Goal: Communication & Community: Answer question/provide support

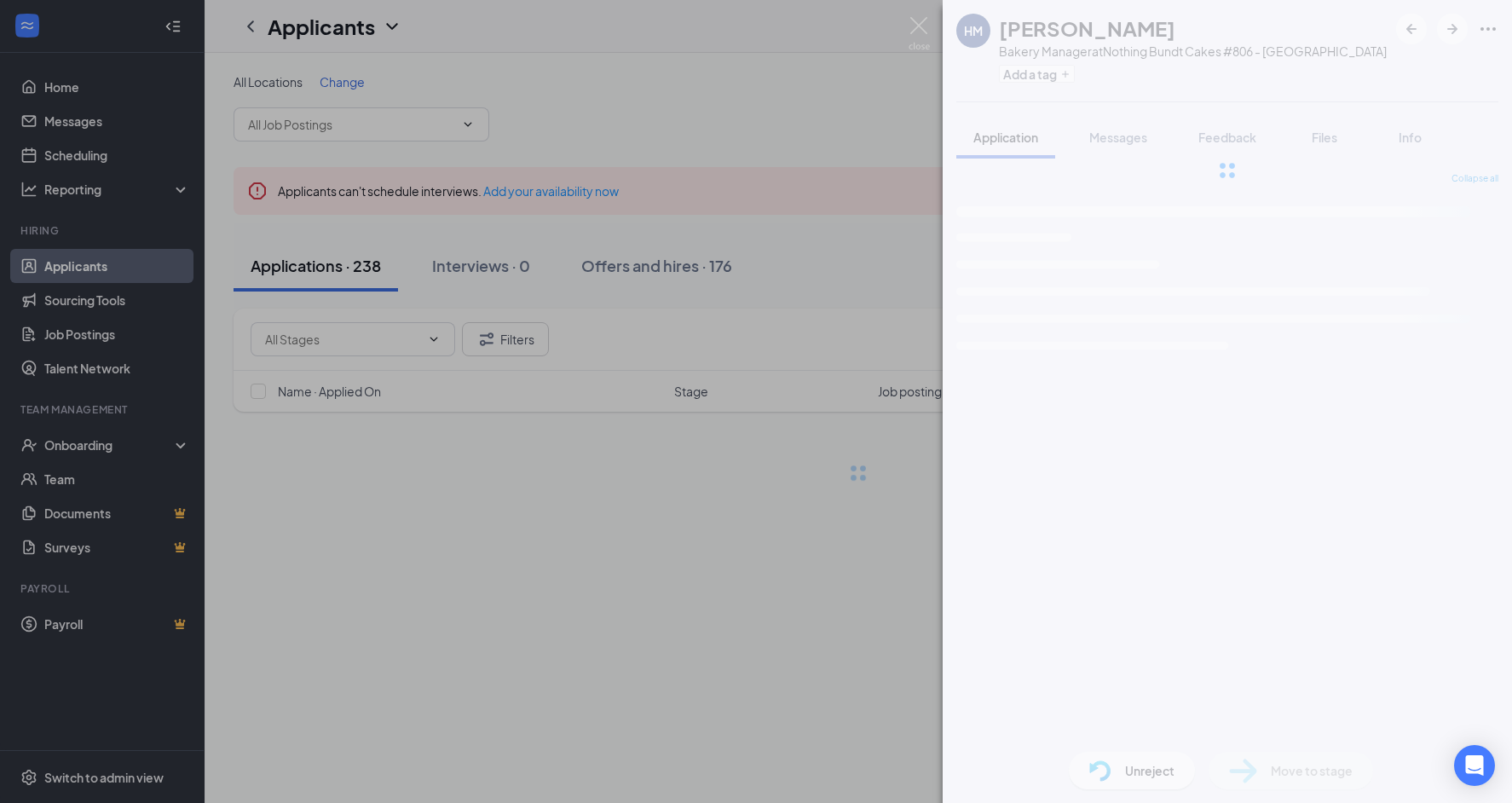
click at [918, 22] on img at bounding box center [919, 33] width 21 height 33
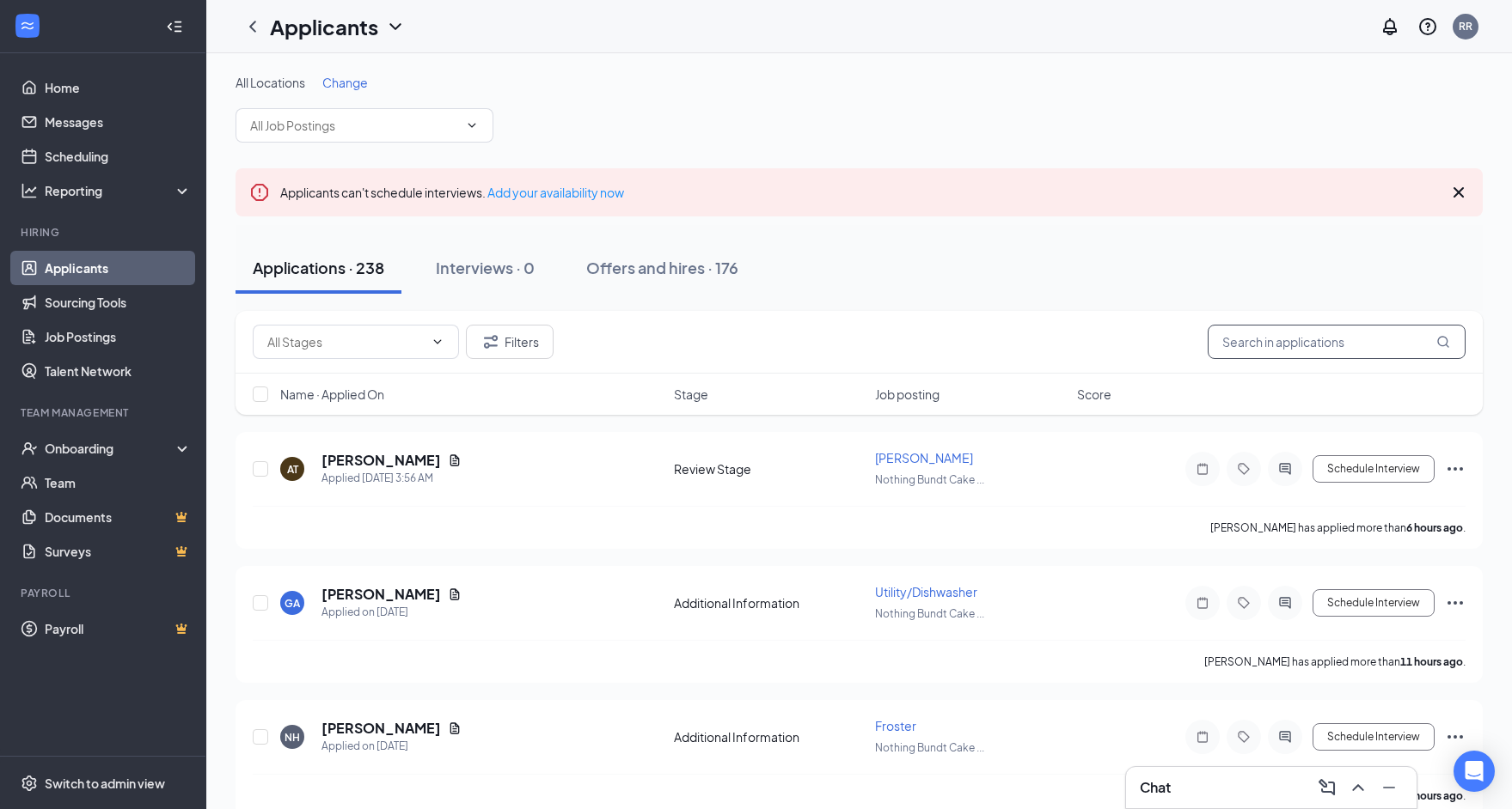
click at [1308, 345] on input "text" at bounding box center [1336, 342] width 258 height 34
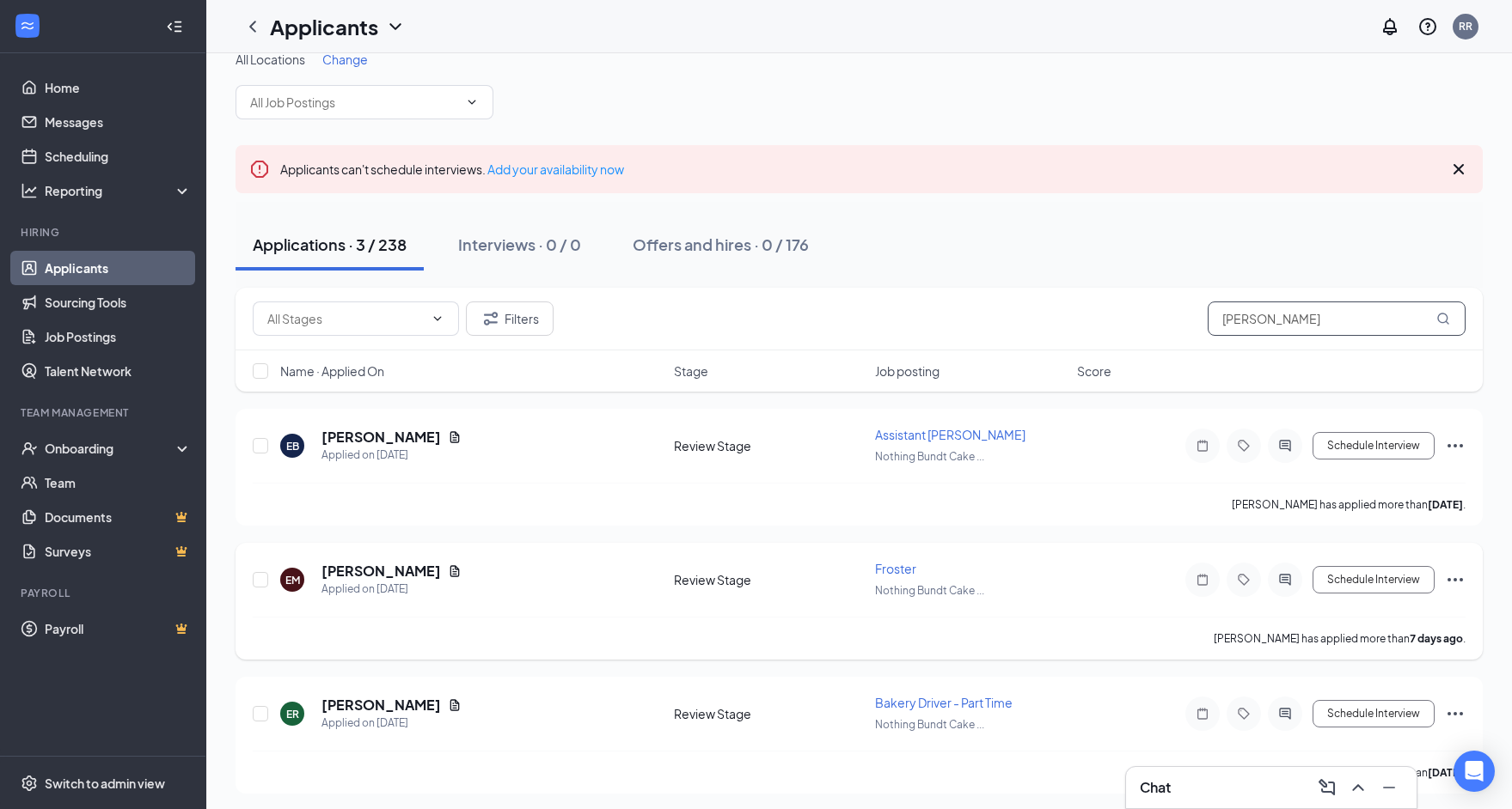
scroll to position [29, 0]
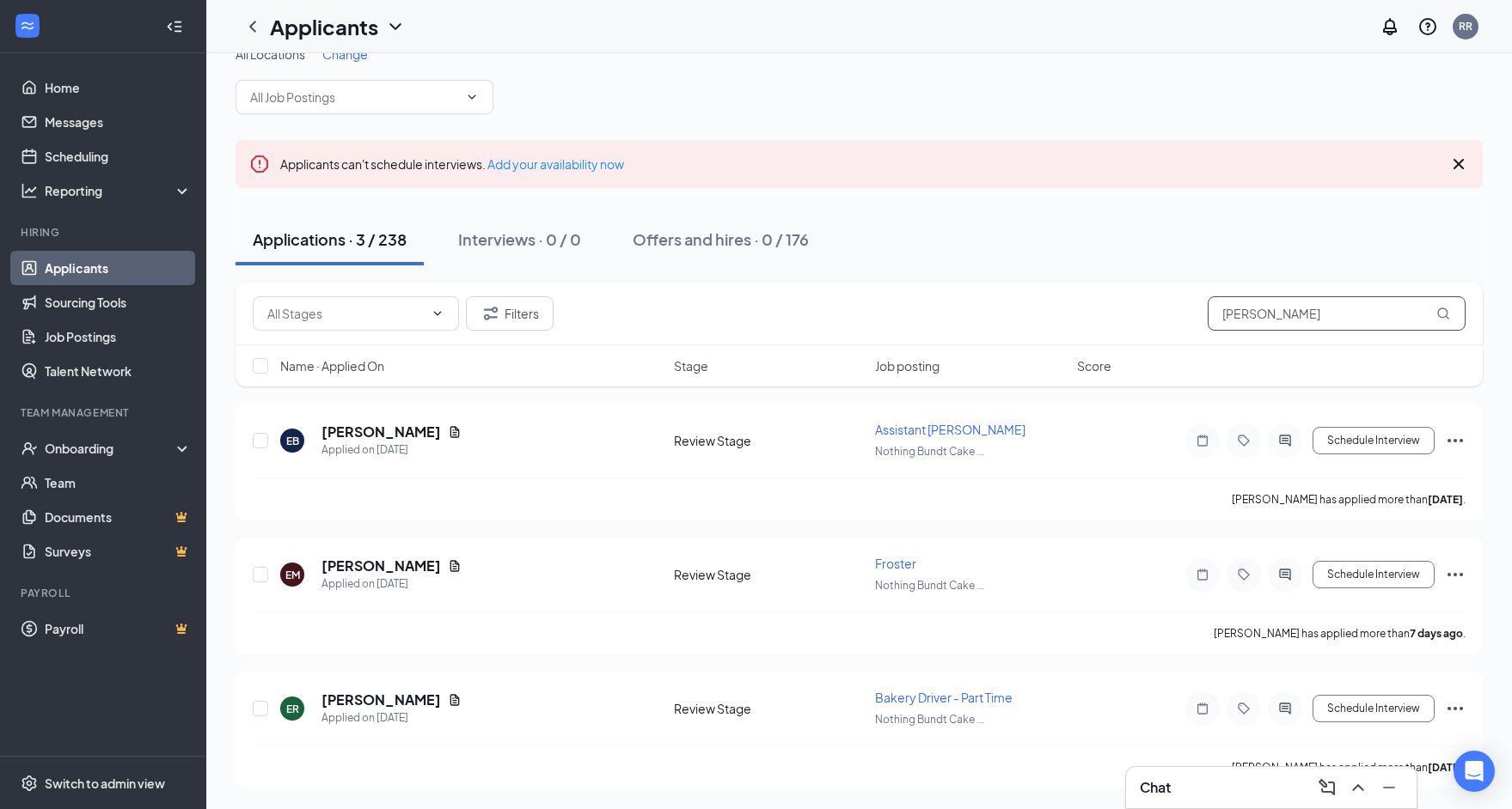
type input "emma"
click at [1218, 779] on div "Chat" at bounding box center [1271, 787] width 263 height 28
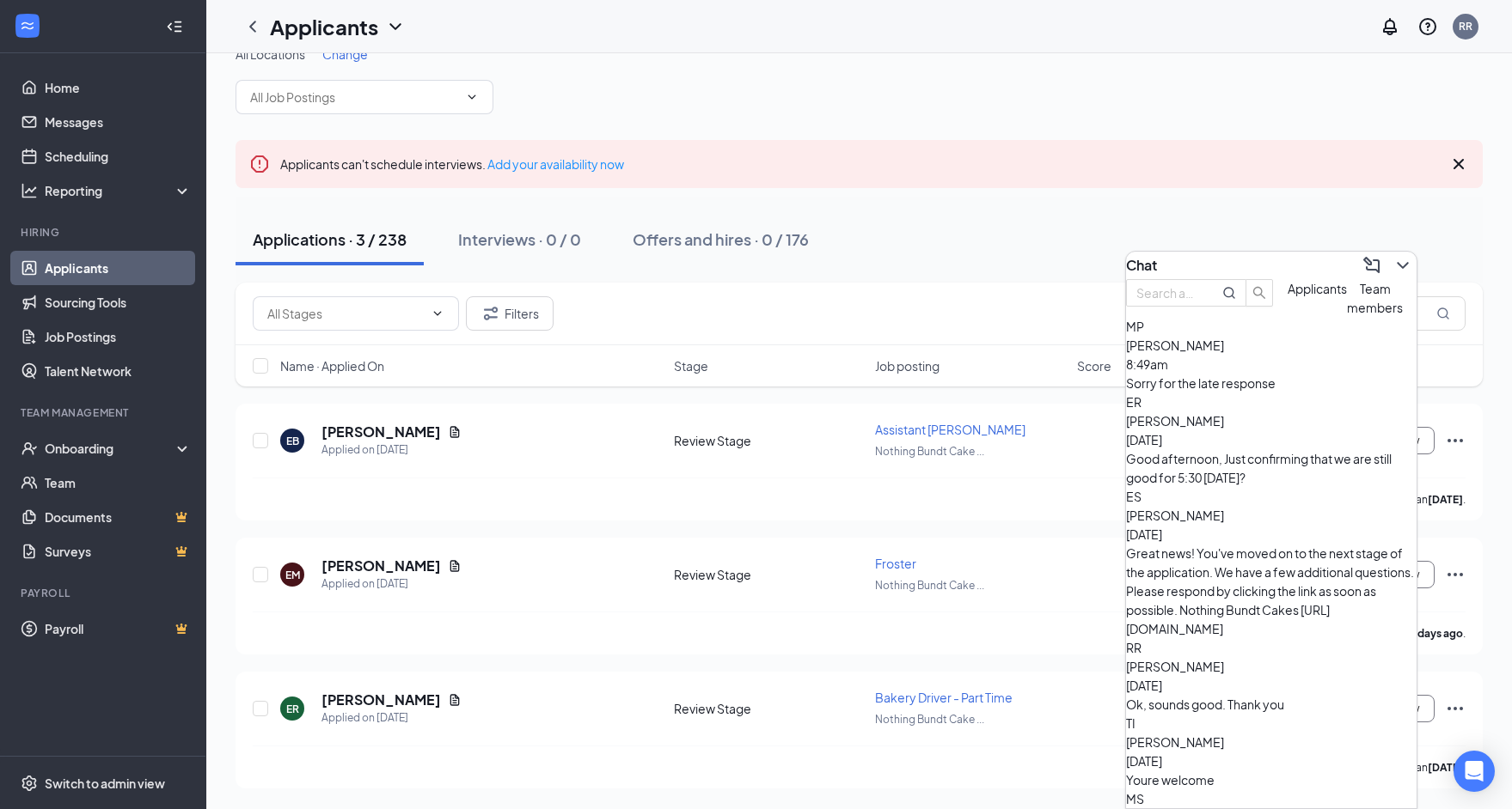
click at [1255, 251] on div "Chat" at bounding box center [1270, 265] width 290 height 28
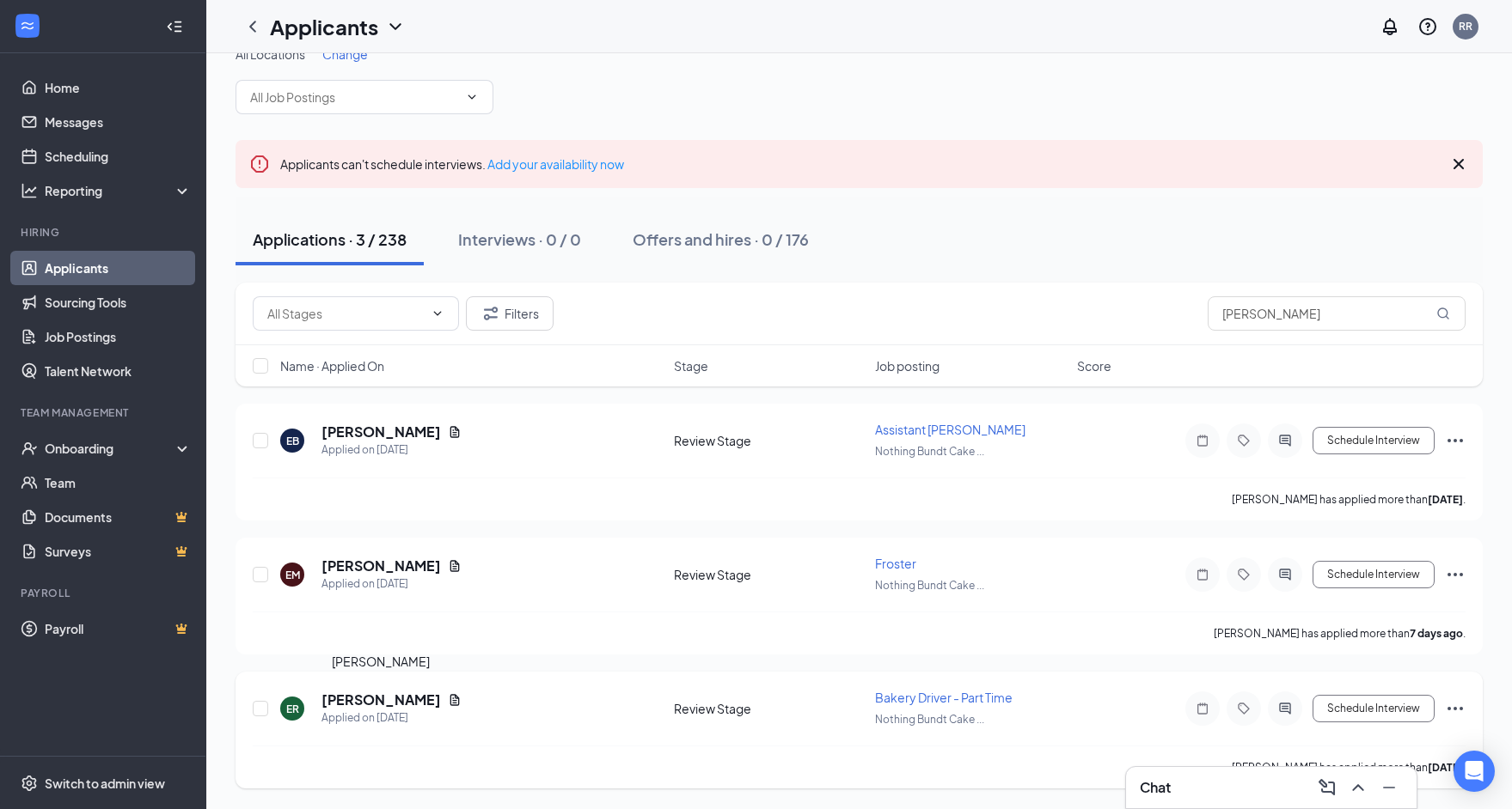
click at [368, 703] on h5 "Emmanuel Ramirez" at bounding box center [381, 699] width 119 height 19
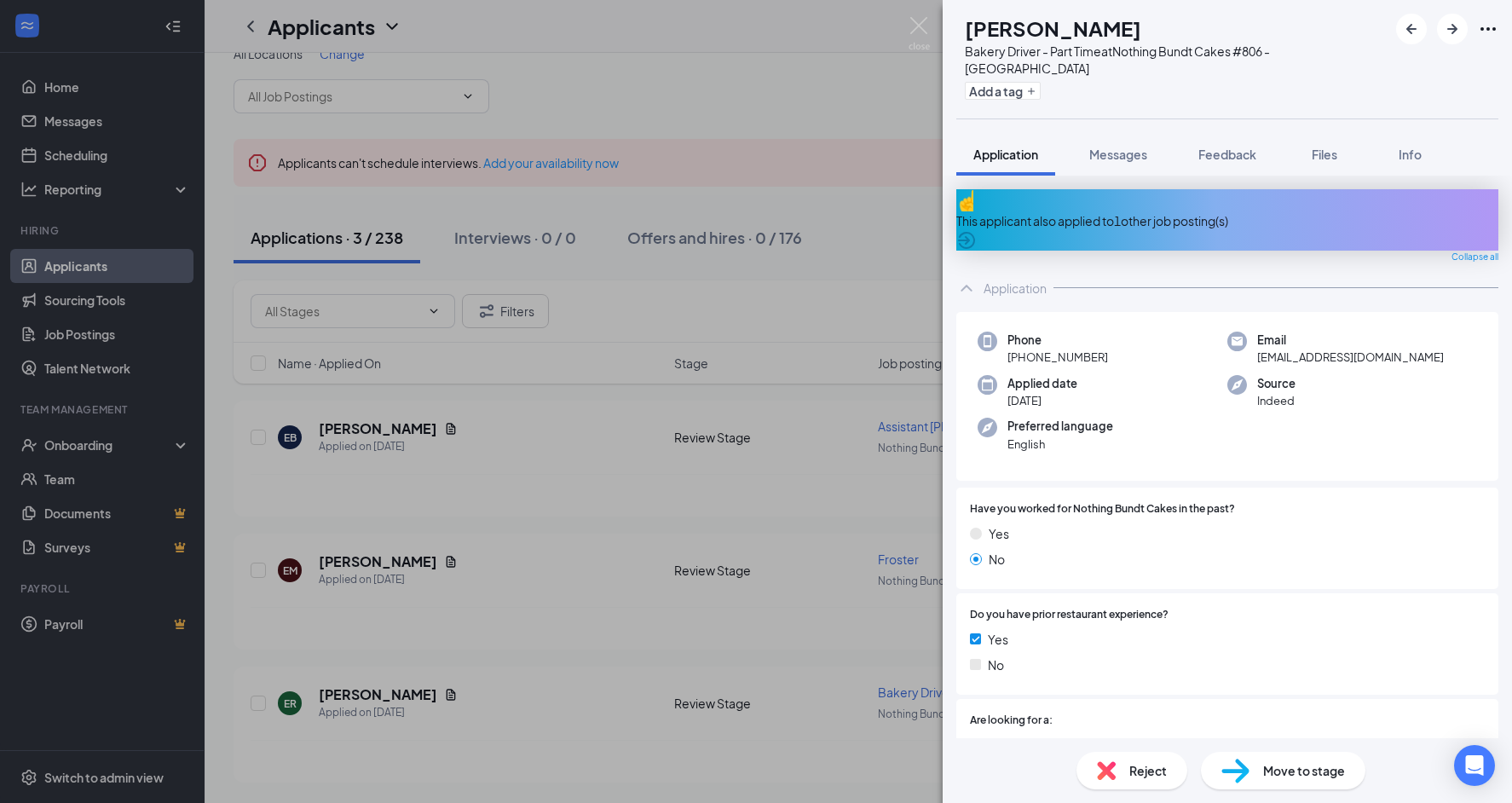
click at [1154, 765] on span "Reject" at bounding box center [1148, 770] width 37 height 19
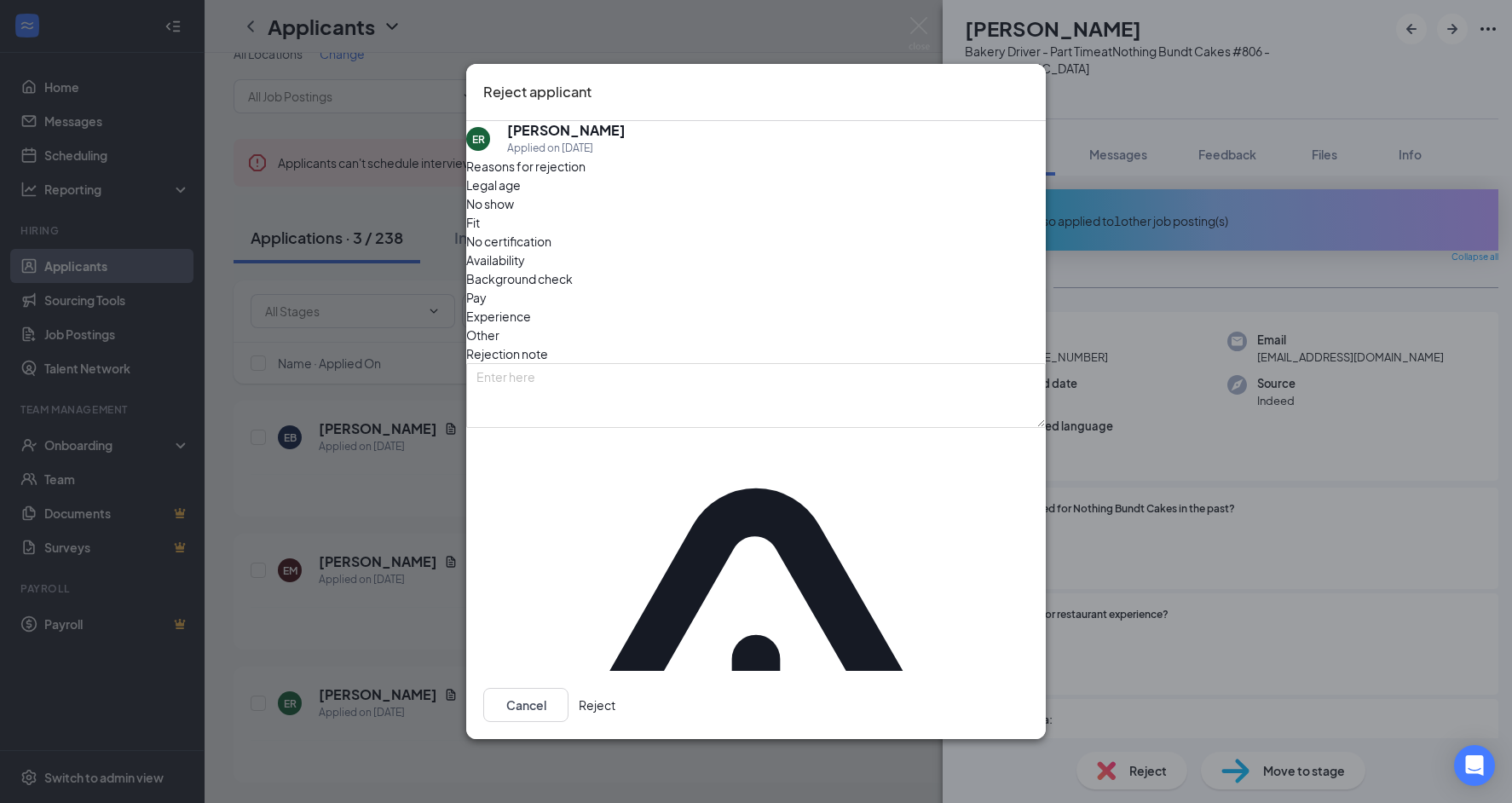
click at [616, 688] on button "Reject" at bounding box center [597, 705] width 37 height 34
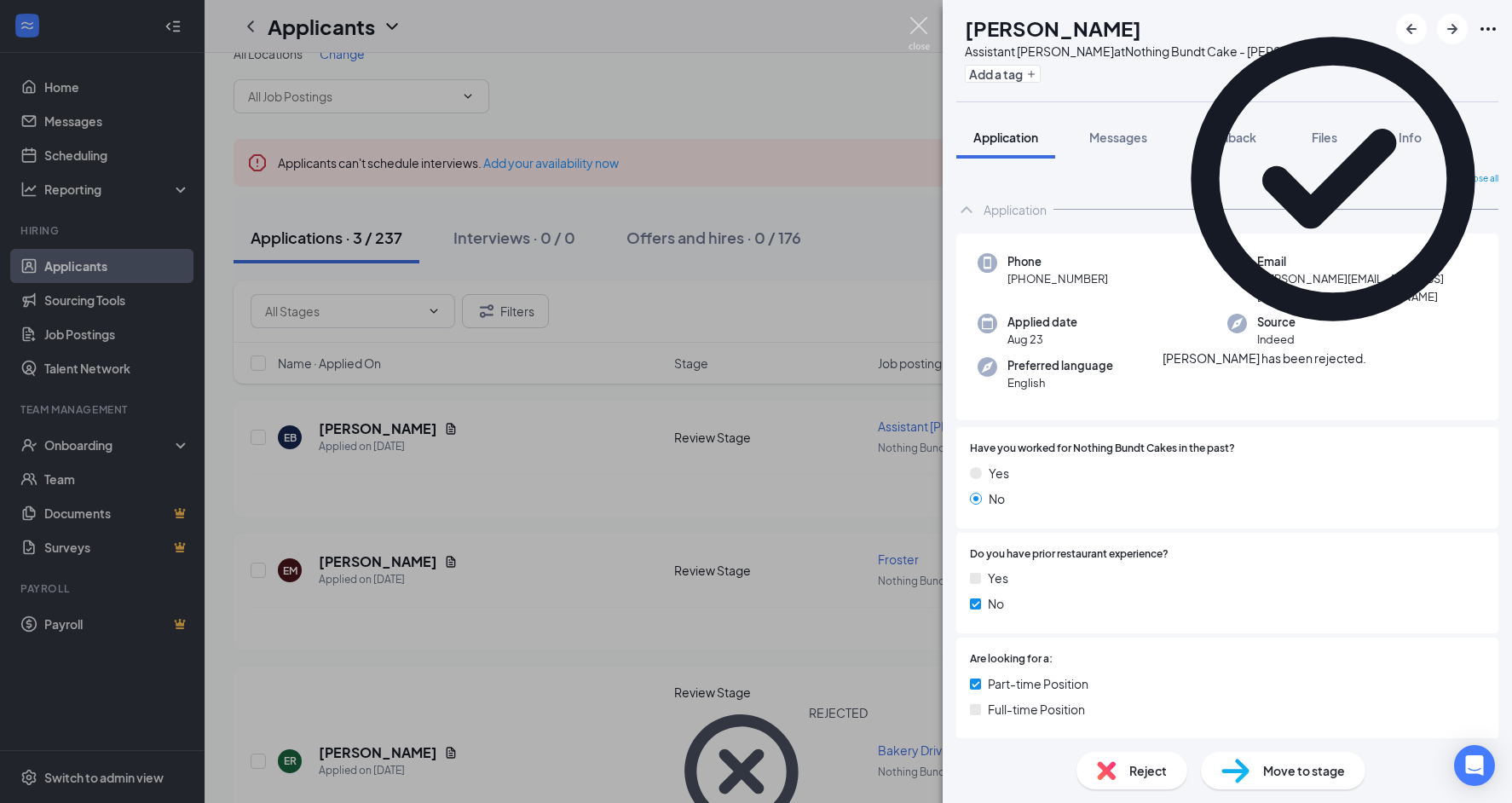
click at [916, 30] on img at bounding box center [919, 33] width 21 height 33
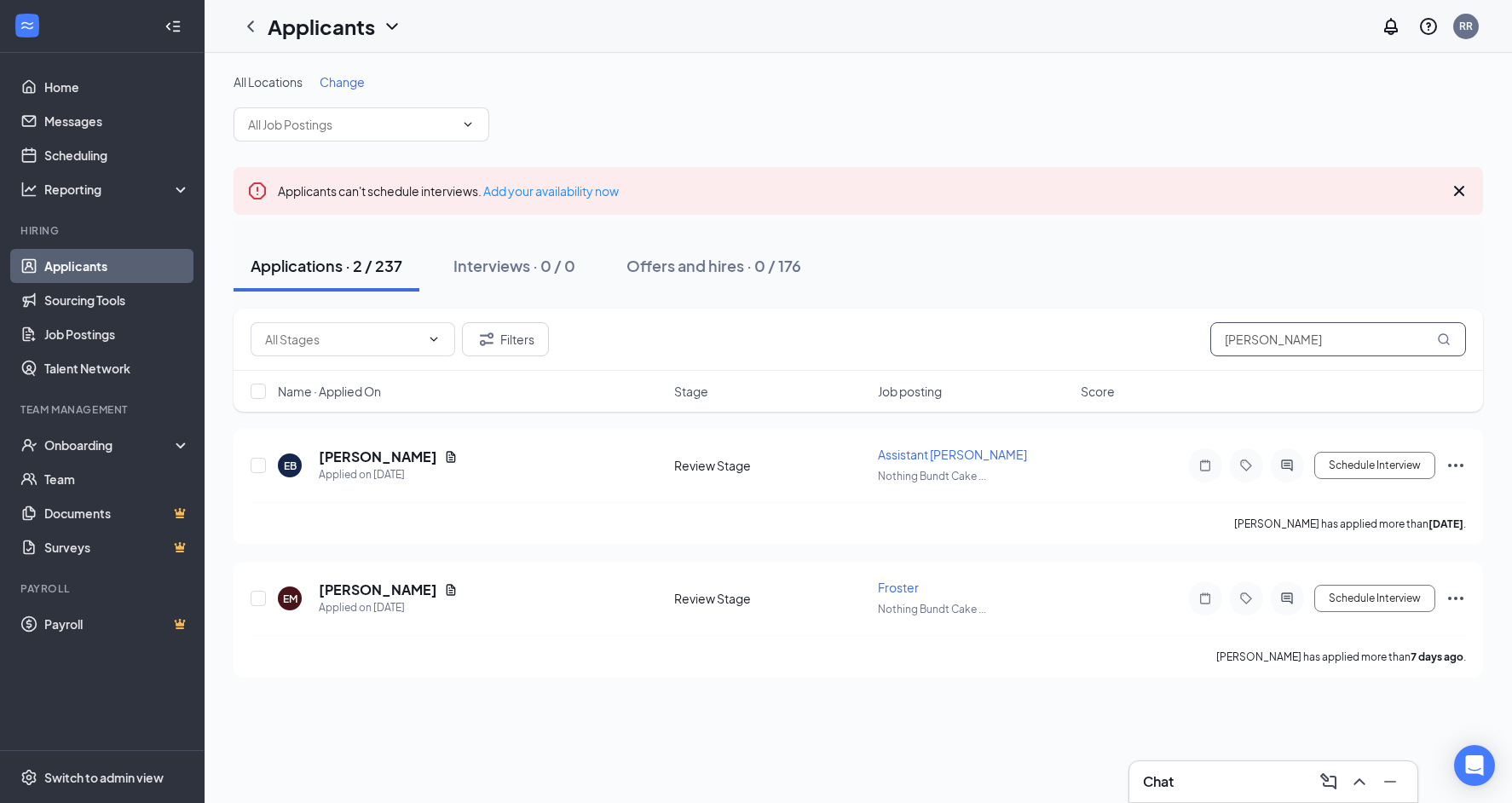
drag, startPoint x: 1246, startPoint y: 342, endPoint x: 1214, endPoint y: 339, distance: 32.1
click at [1217, 340] on input "emma" at bounding box center [1338, 340] width 256 height 34
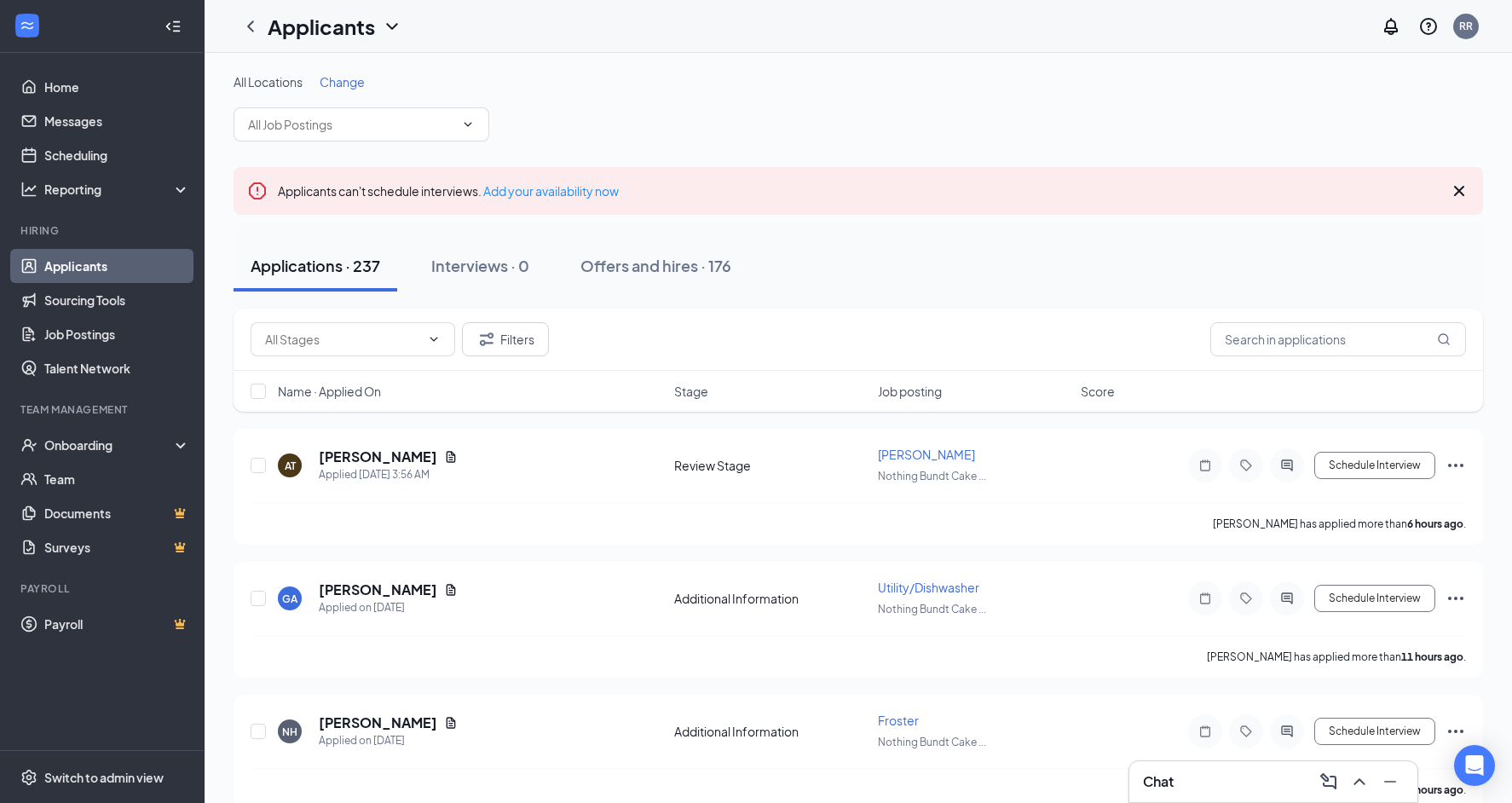
click at [1225, 769] on div "Chat" at bounding box center [1273, 782] width 261 height 28
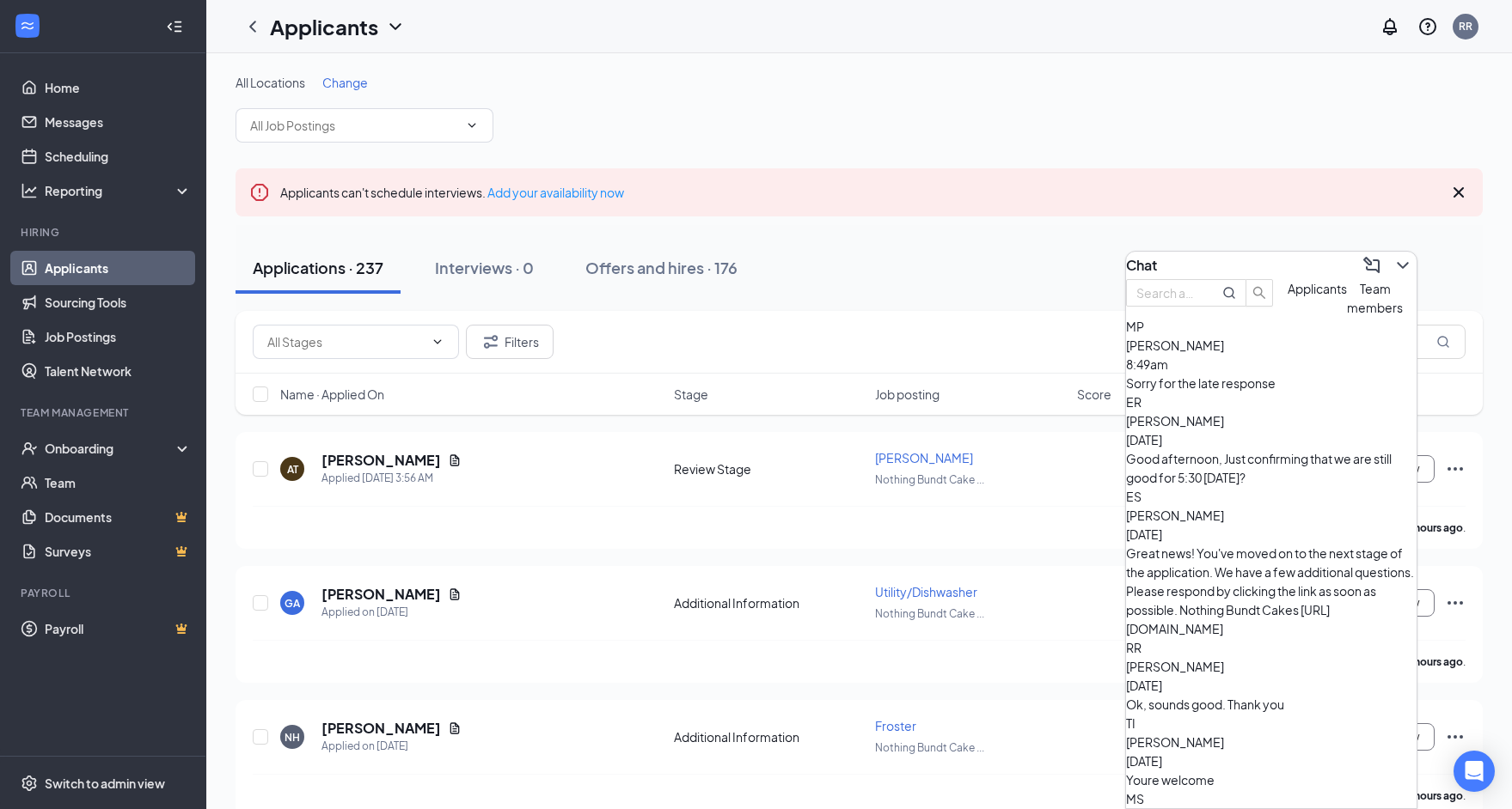
click at [1261, 770] on div "Youre welcome" at bounding box center [1270, 779] width 290 height 19
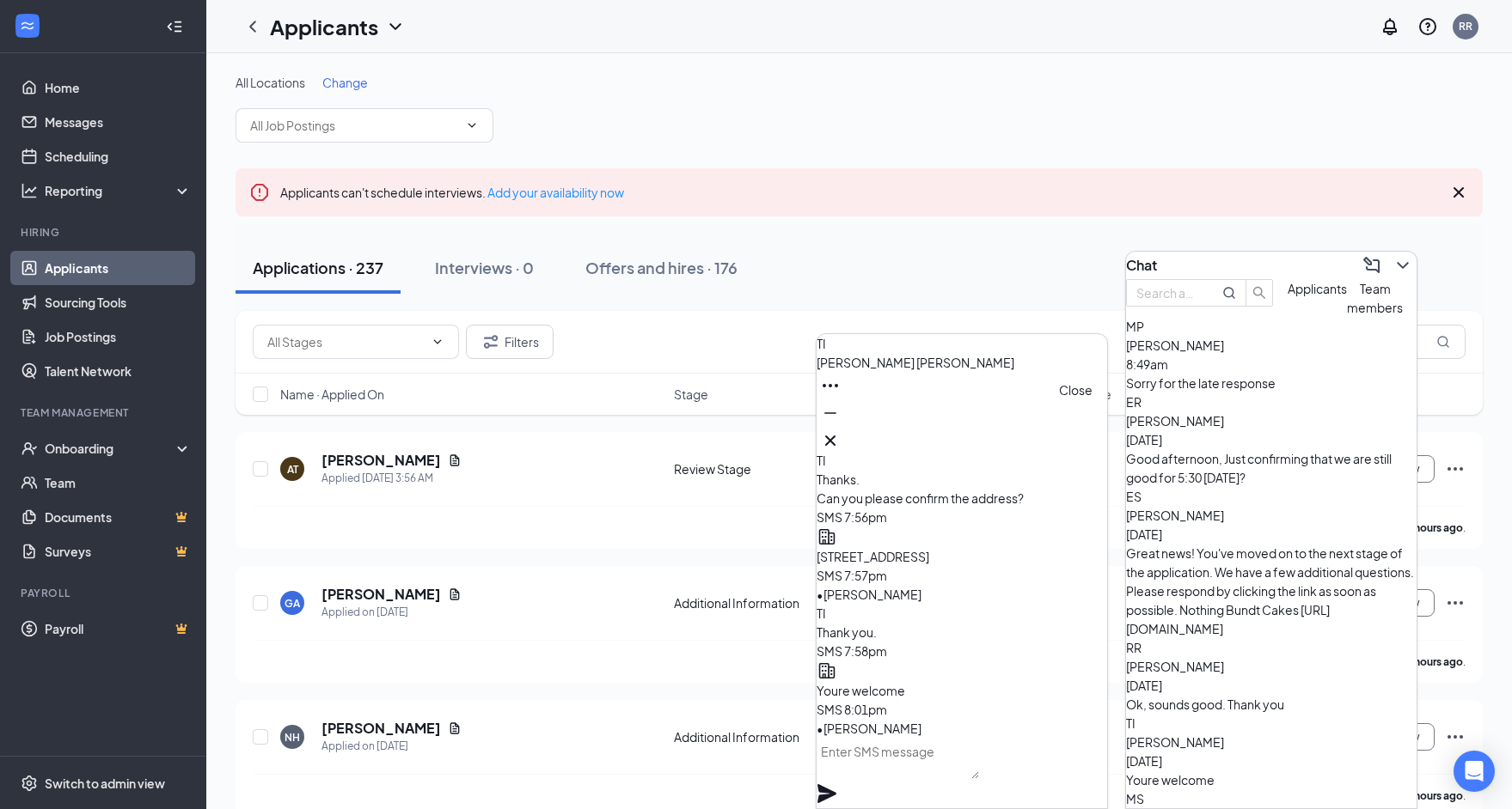
click at [841, 430] on icon "Cross" at bounding box center [830, 440] width 21 height 21
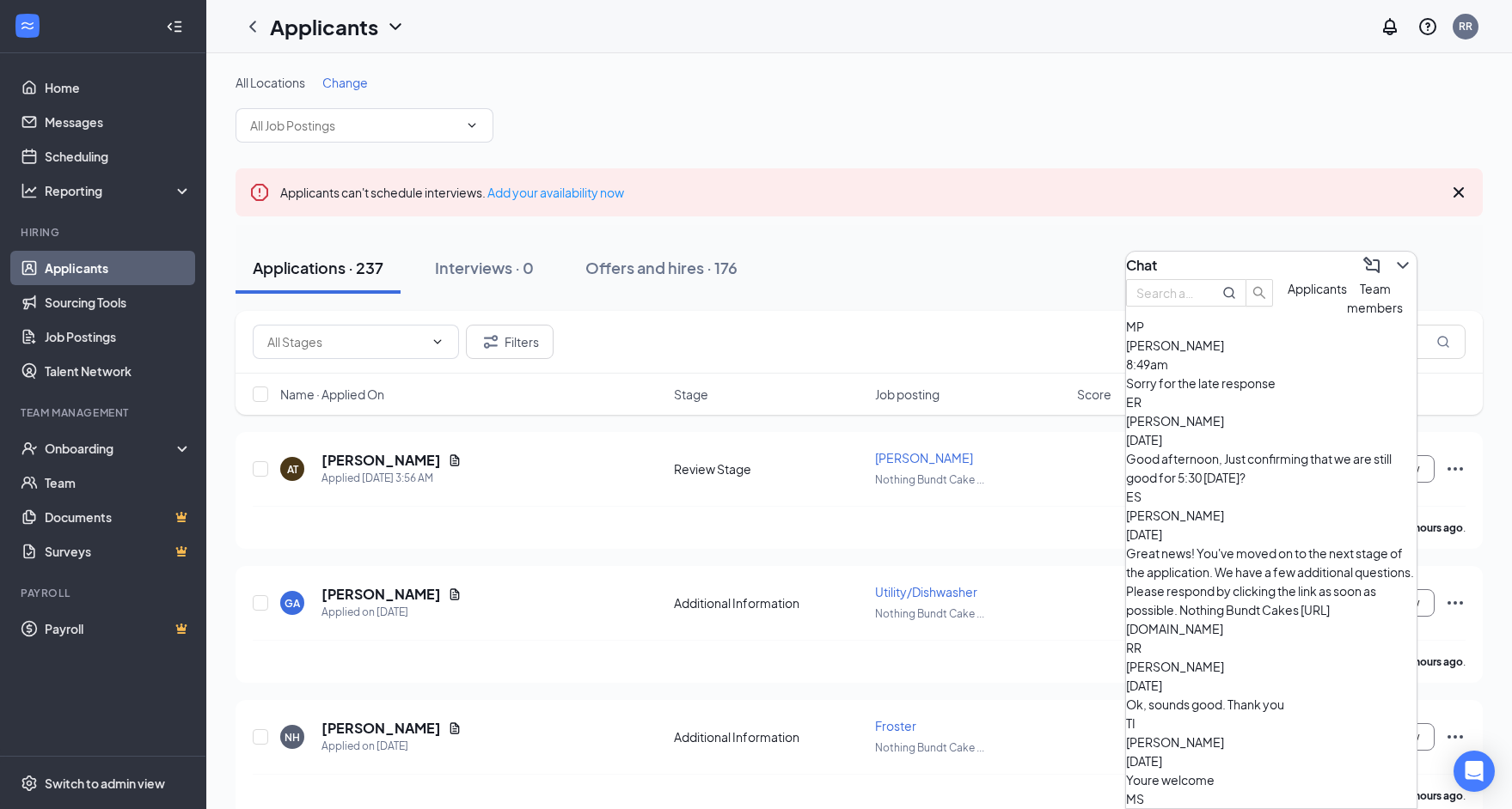
click at [1243, 695] on div "Ok, sounds good. Thank you" at bounding box center [1270, 704] width 290 height 19
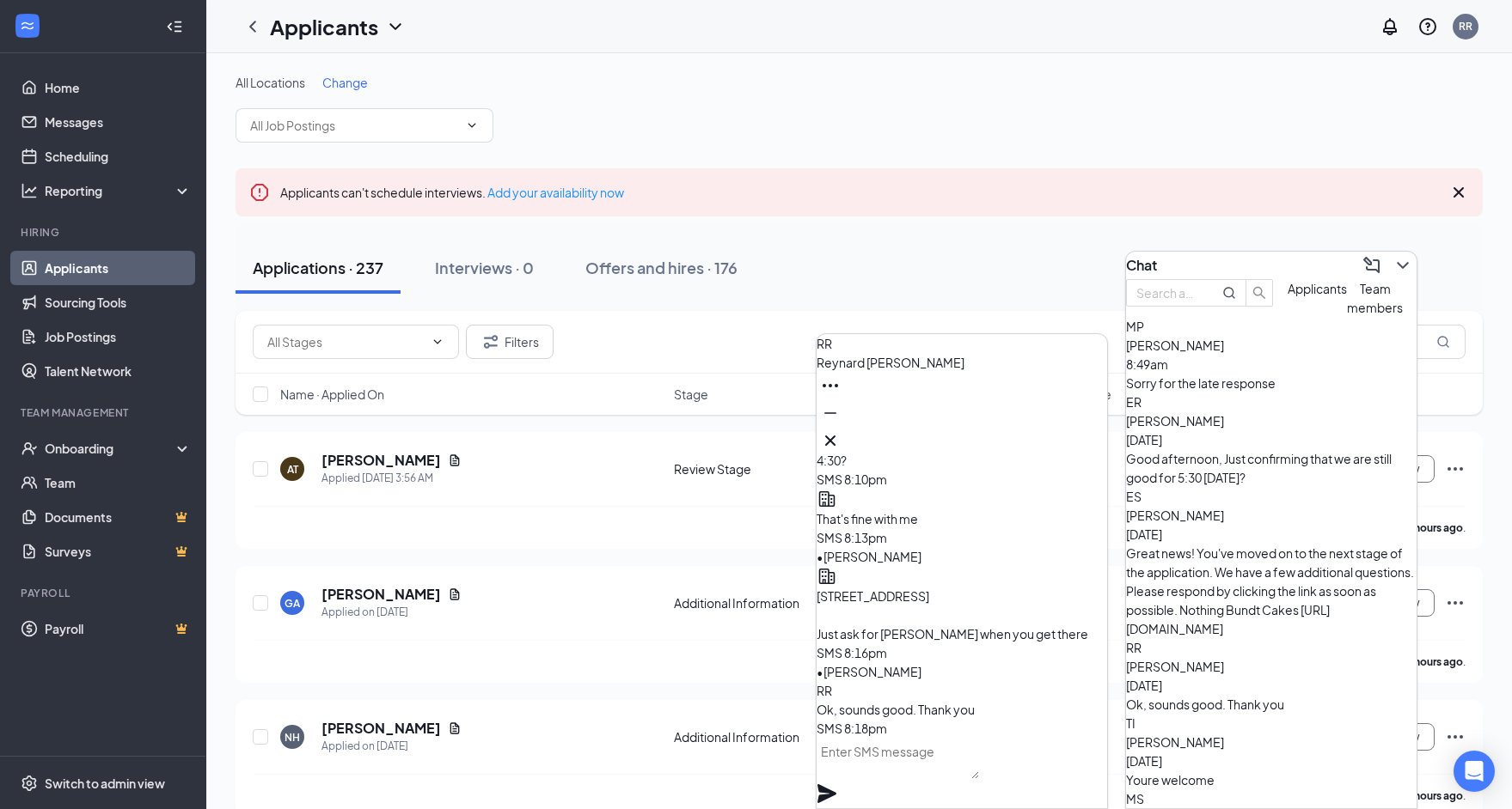
click at [924, 772] on textarea at bounding box center [897, 759] width 163 height 41
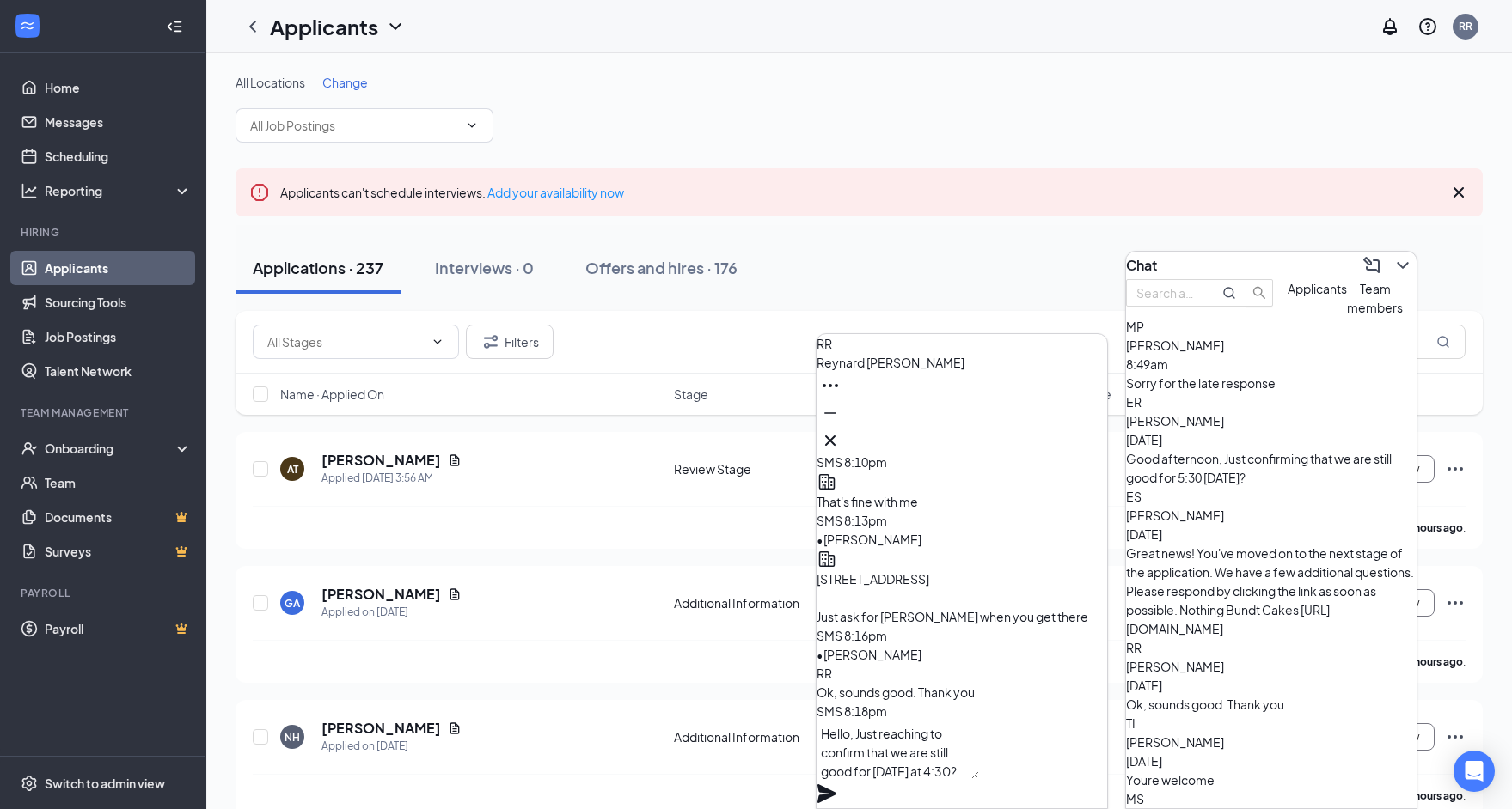
type textarea "Hello, Just reaching to confirm that we are still good for today at 4:30?"
click at [837, 784] on icon "Plane" at bounding box center [827, 794] width 21 height 21
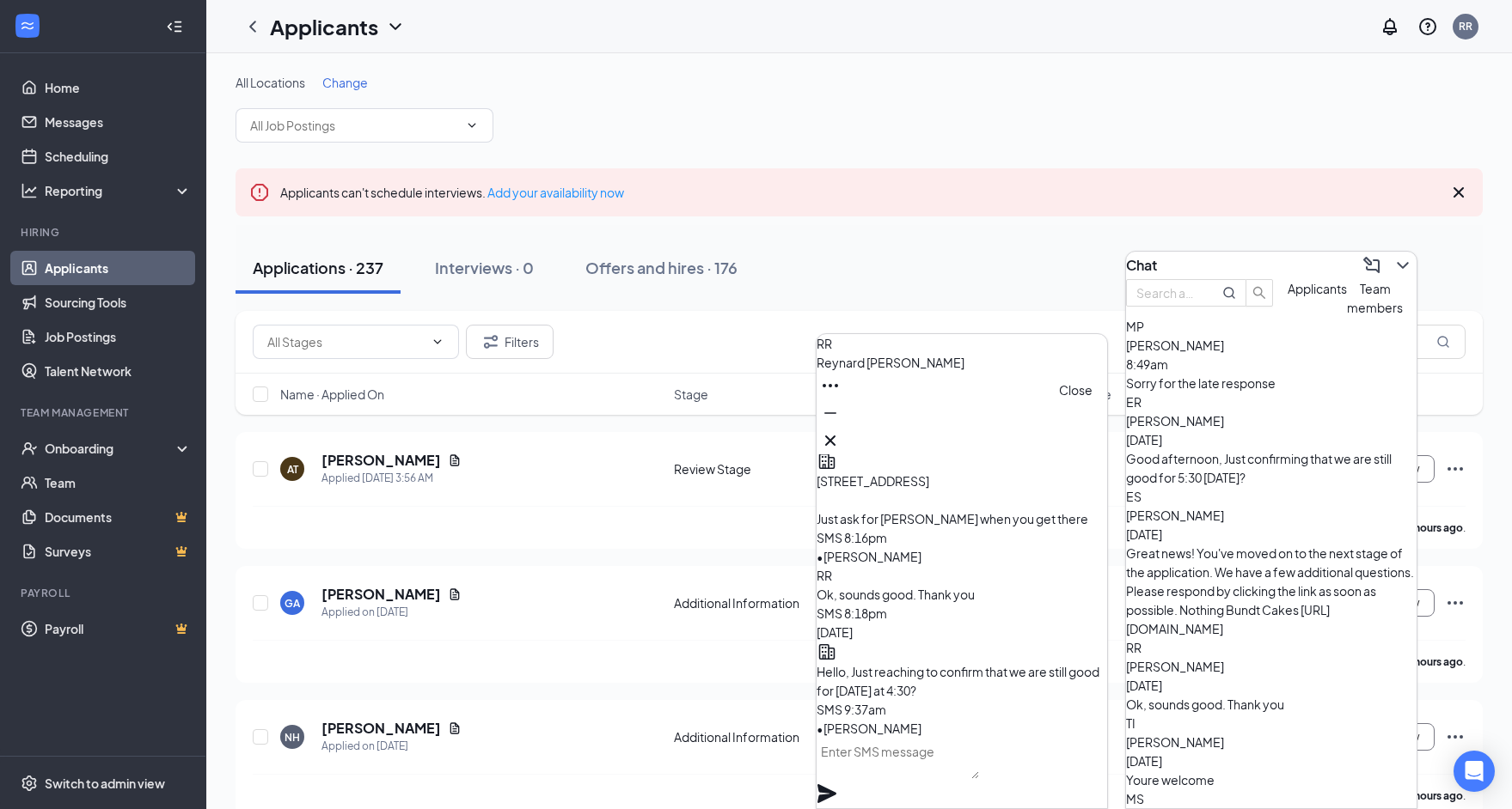
click at [836, 435] on icon "Cross" at bounding box center [829, 440] width 10 height 10
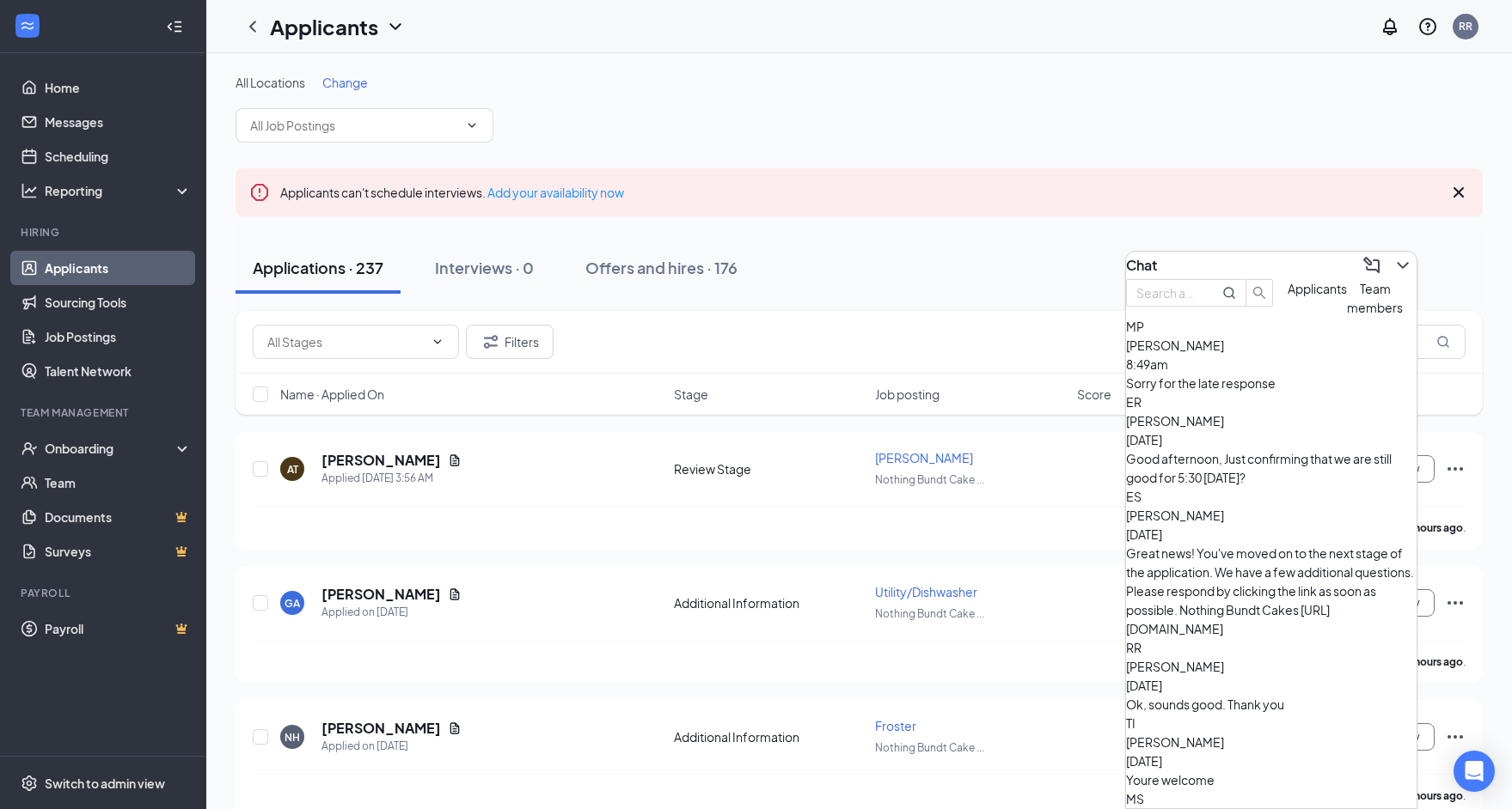
click at [1207, 274] on div "Chat" at bounding box center [1270, 265] width 290 height 28
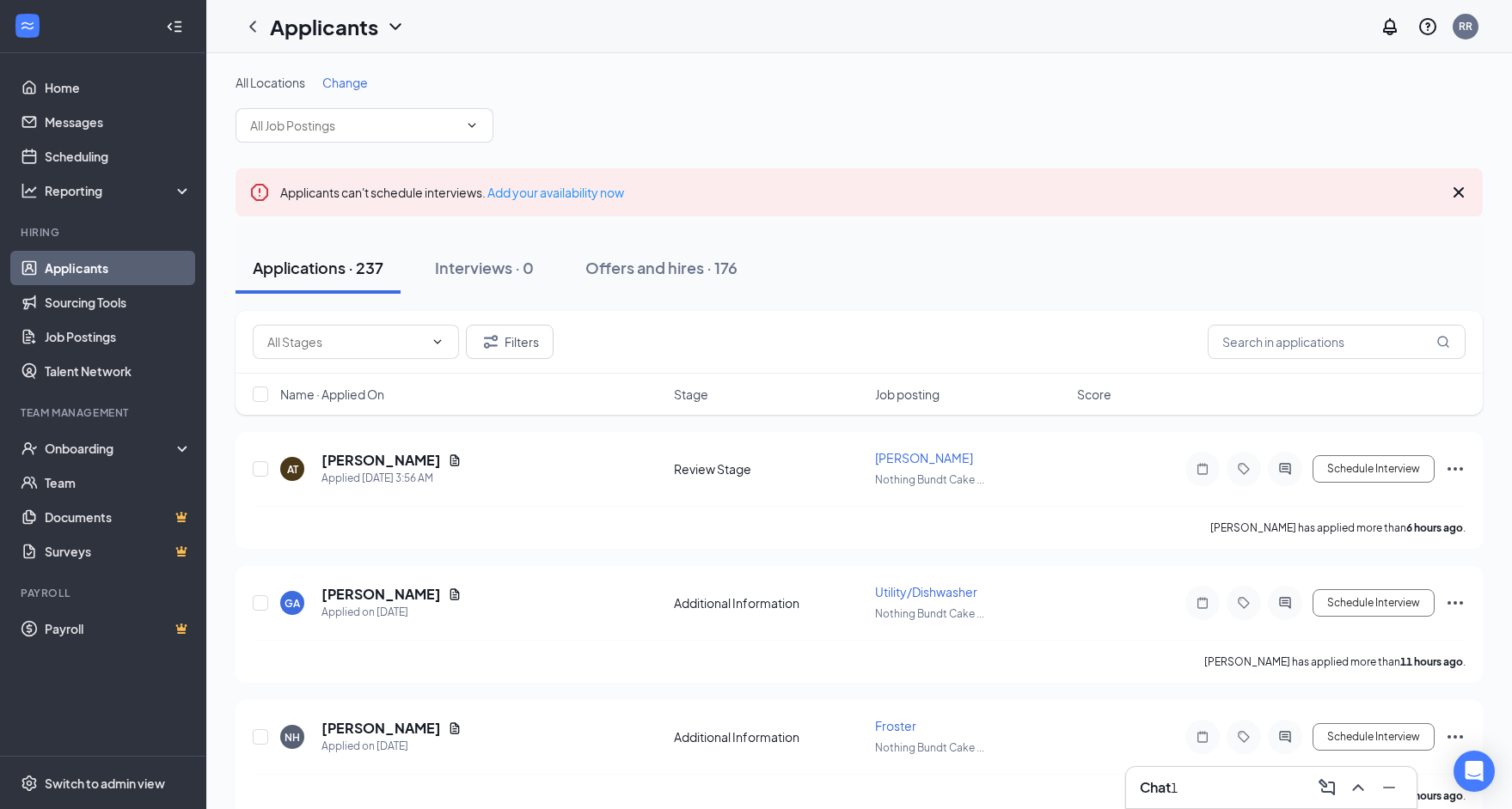
click at [1205, 786] on div "Chat 1" at bounding box center [1271, 787] width 263 height 28
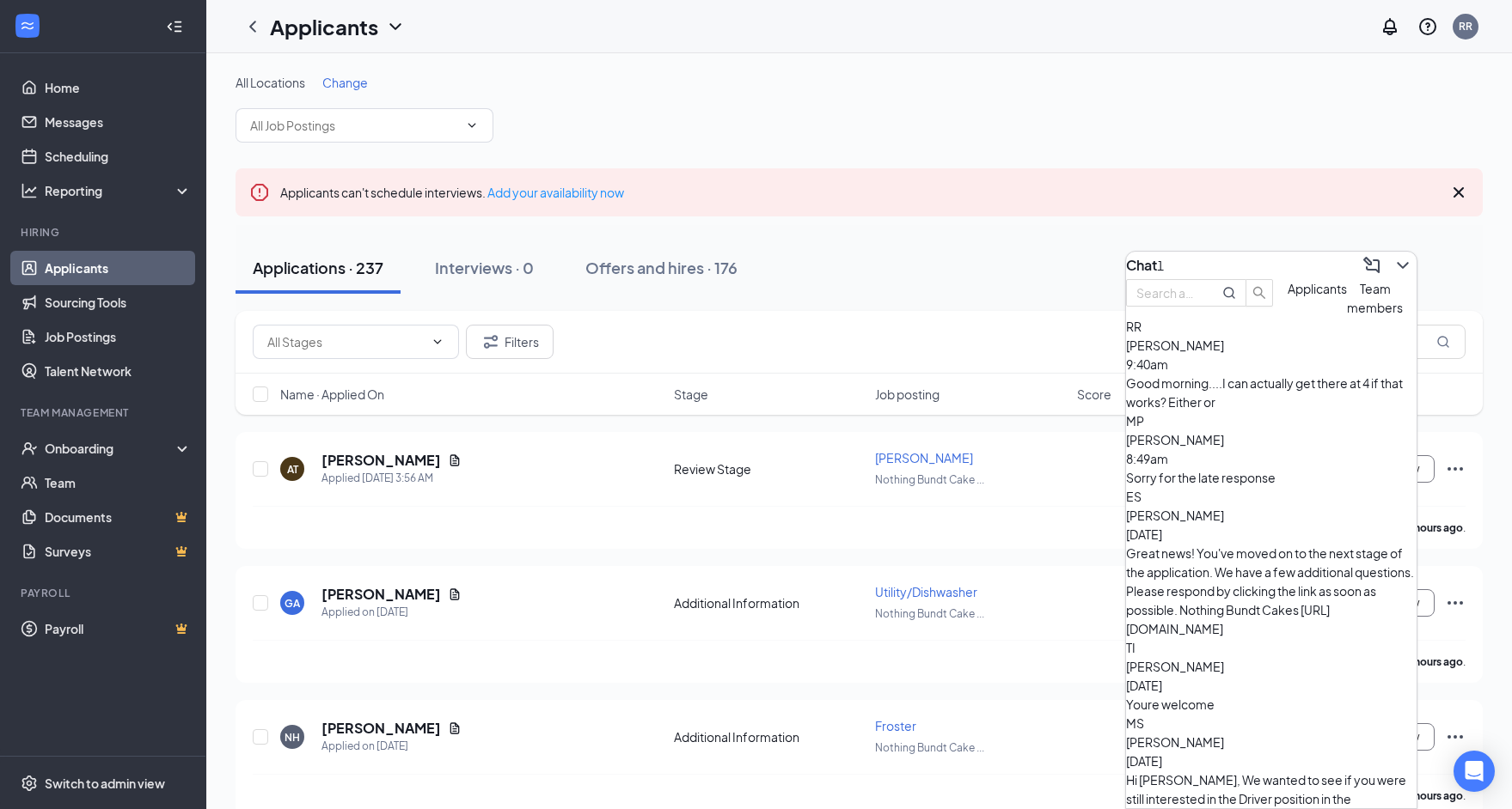
click at [1248, 409] on div "Good morning....I can actually get there at 4 if that works? Either or" at bounding box center [1270, 392] width 290 height 38
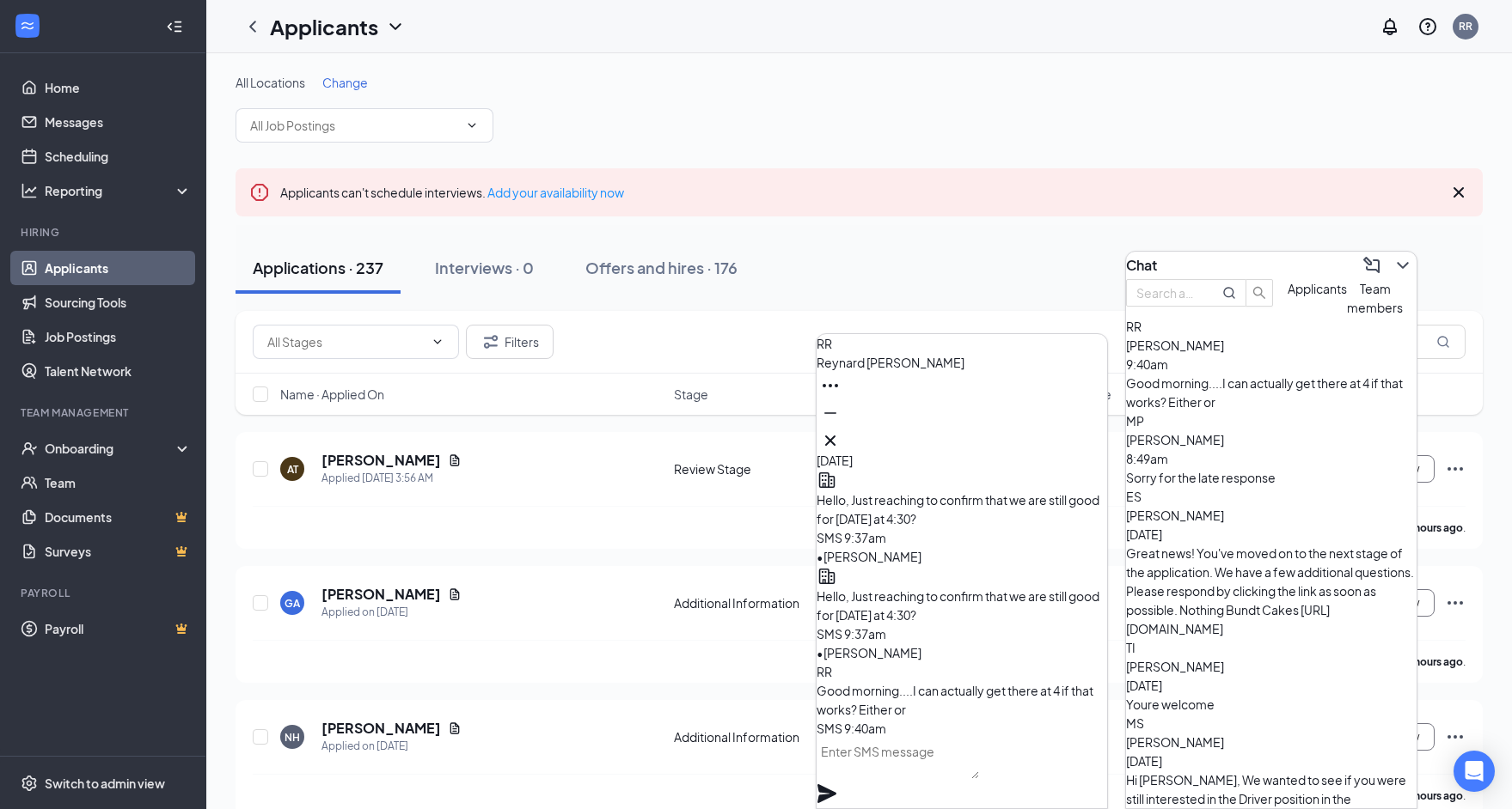
click at [979, 764] on textarea at bounding box center [897, 759] width 163 height 41
type textarea "Yes that works, ill be here all day"
click at [836, 784] on icon "Plane" at bounding box center [827, 793] width 19 height 19
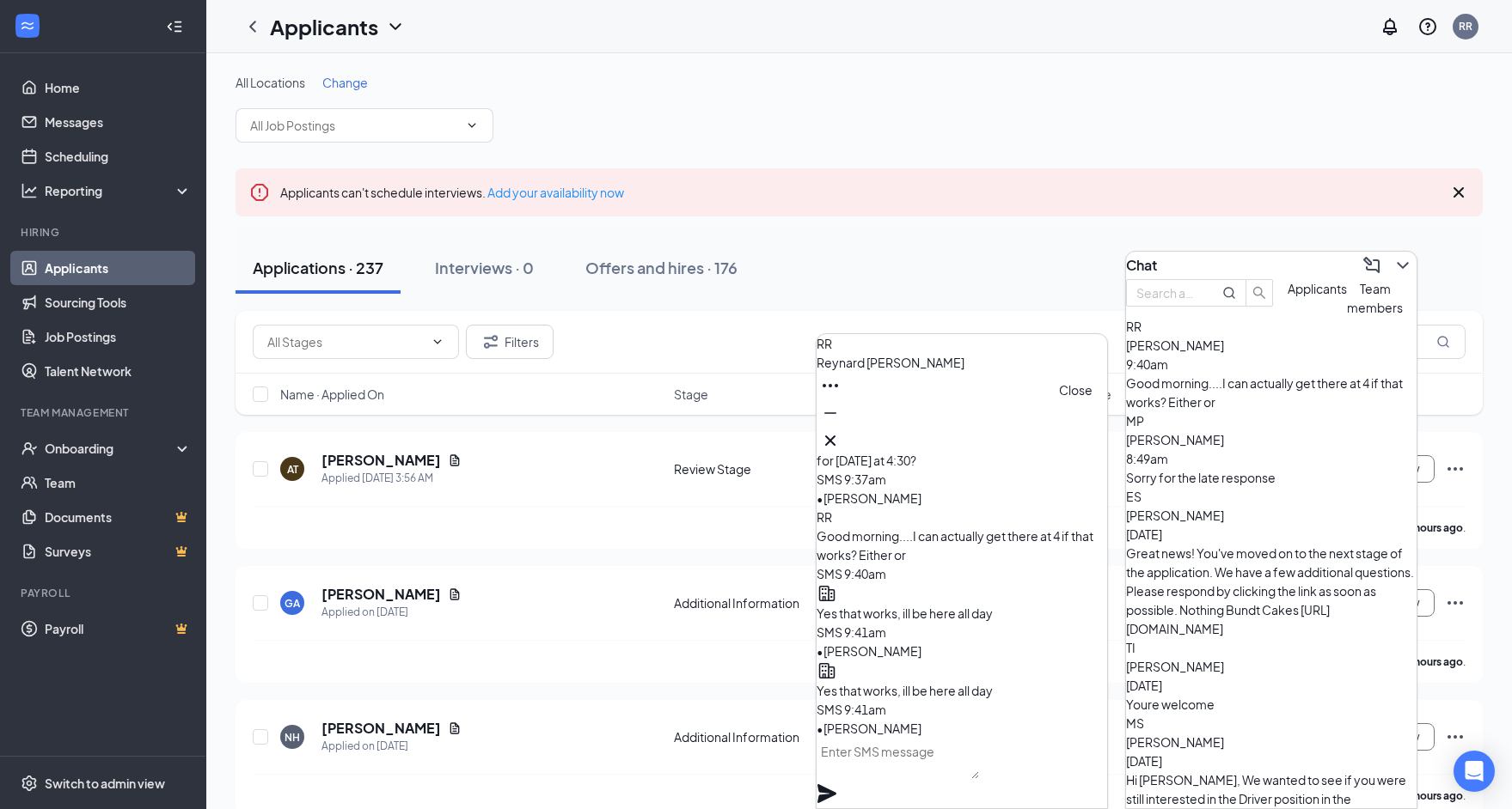
click at [841, 441] on icon "Cross" at bounding box center [830, 440] width 21 height 21
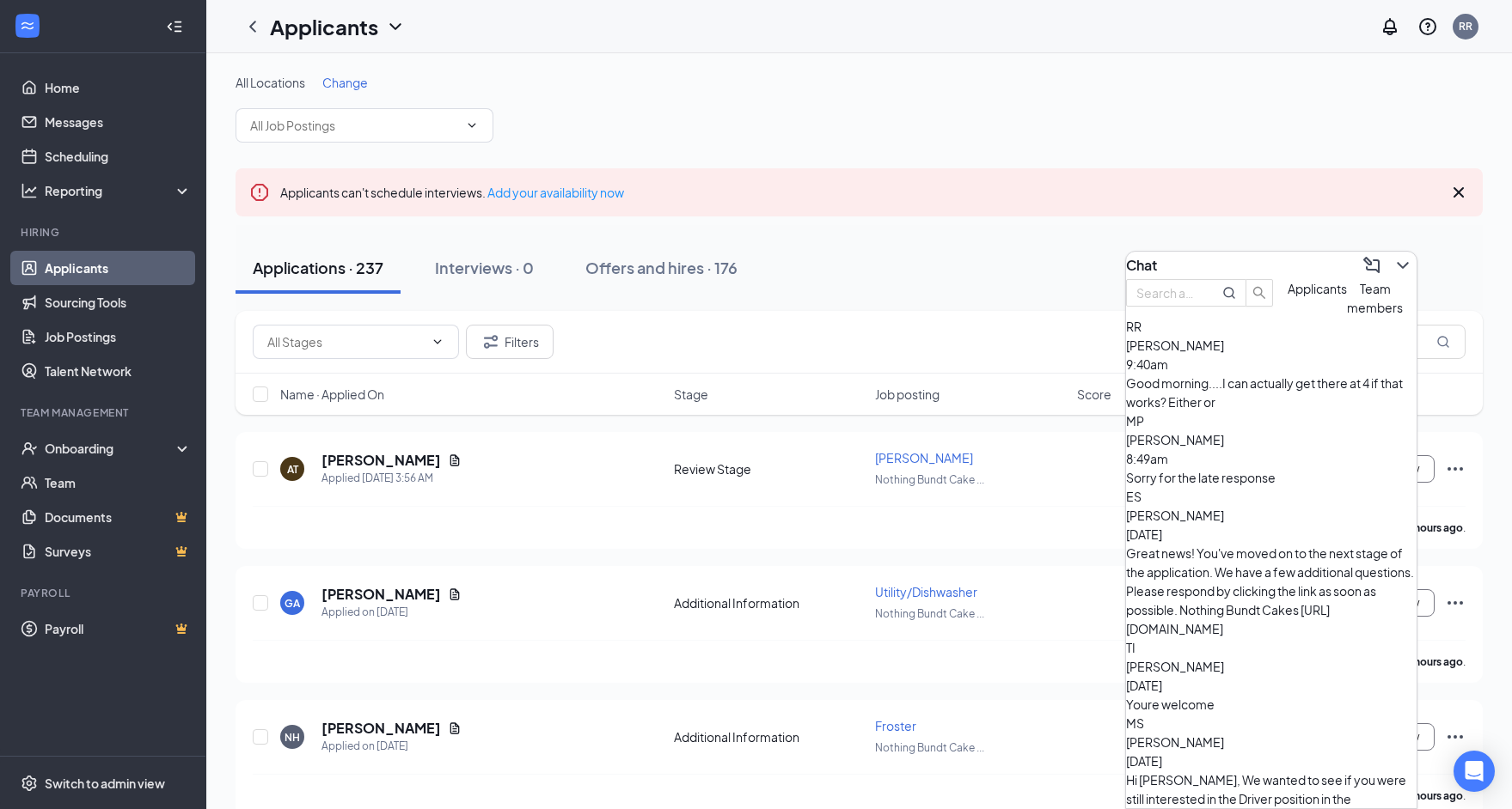
click at [1273, 262] on div "Chat" at bounding box center [1270, 265] width 290 height 28
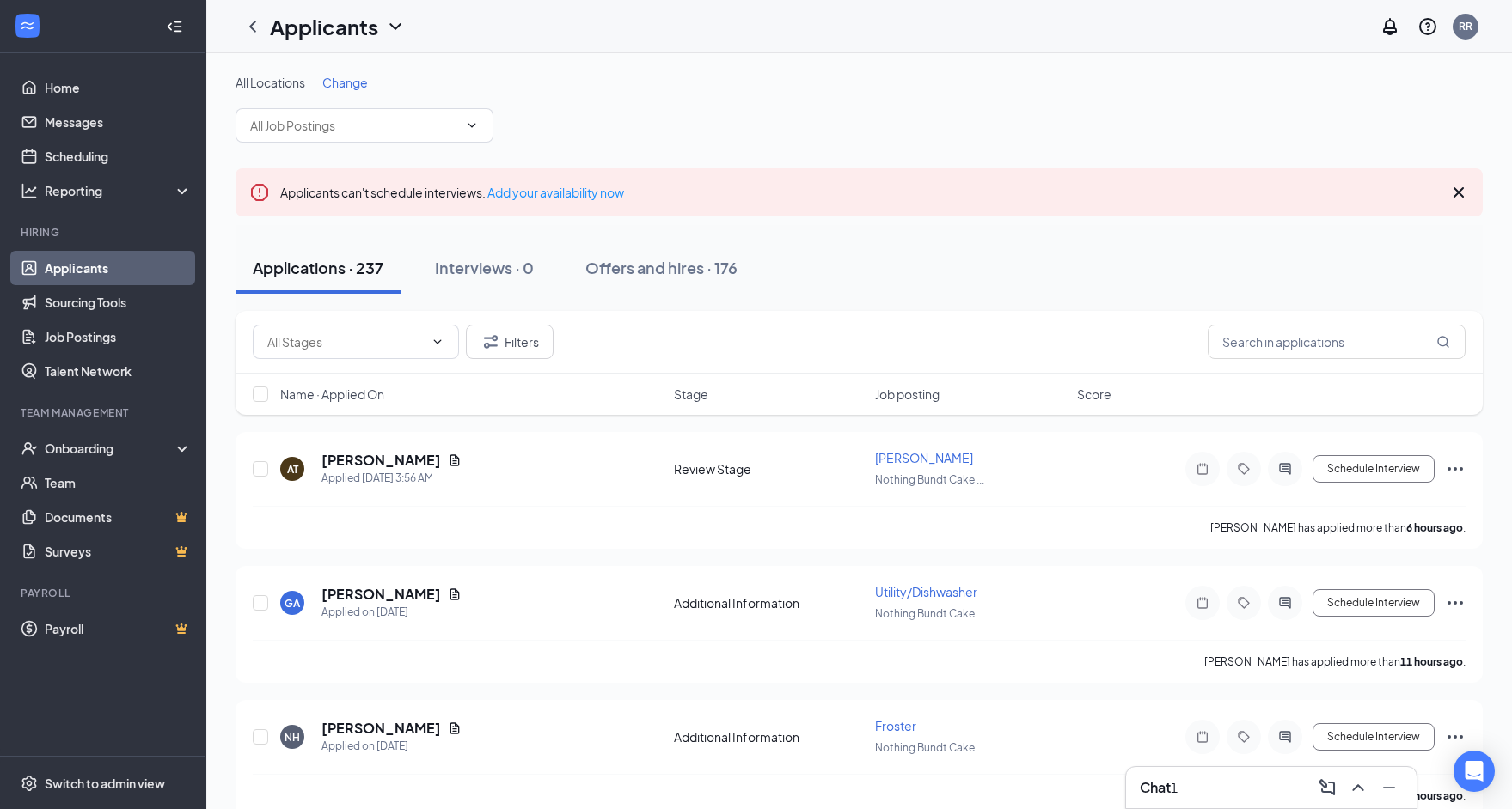
click at [1223, 784] on div "Chat 1" at bounding box center [1271, 787] width 263 height 28
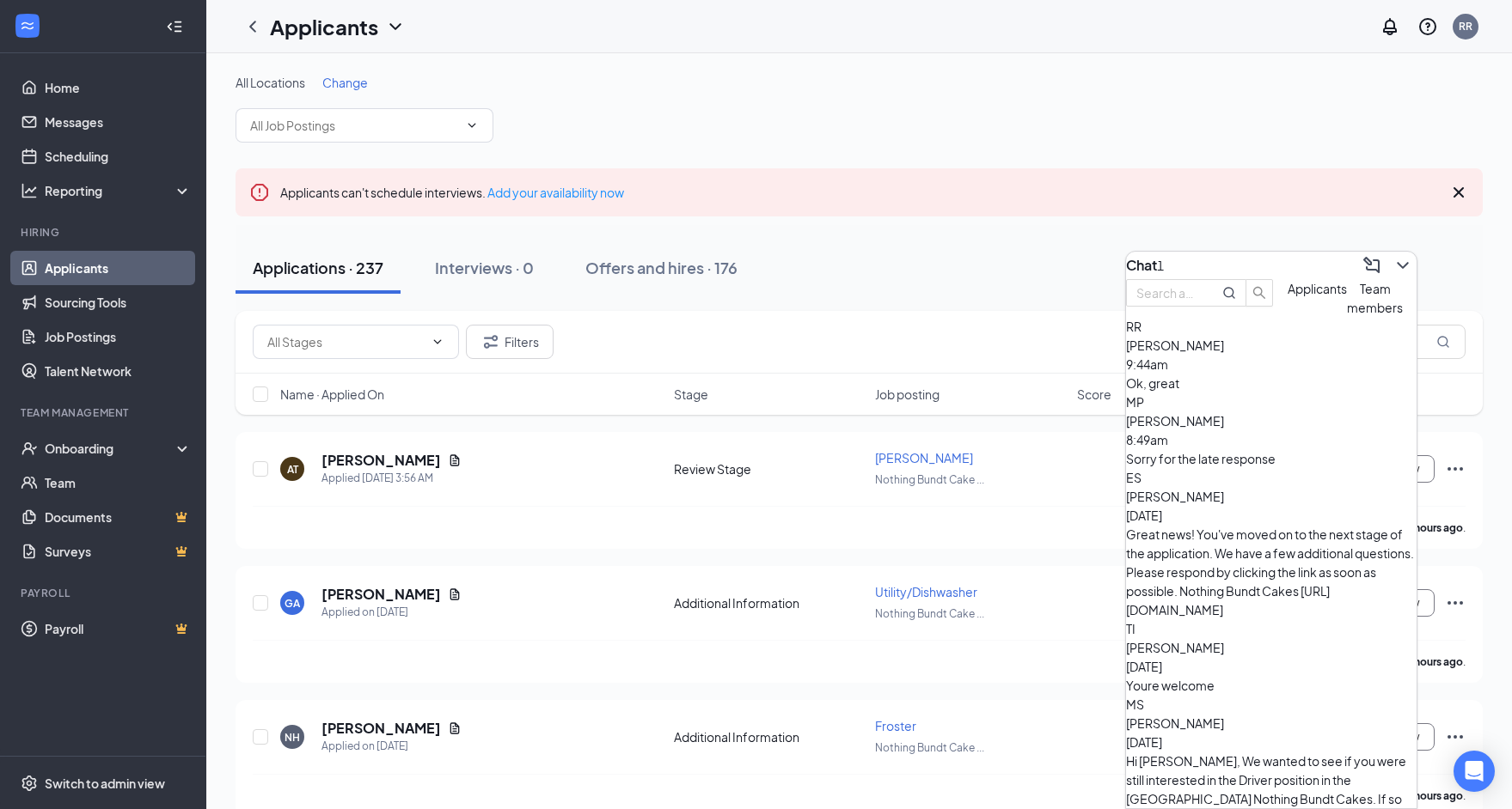
click at [1224, 353] on span "[PERSON_NAME]" at bounding box center [1174, 345] width 98 height 15
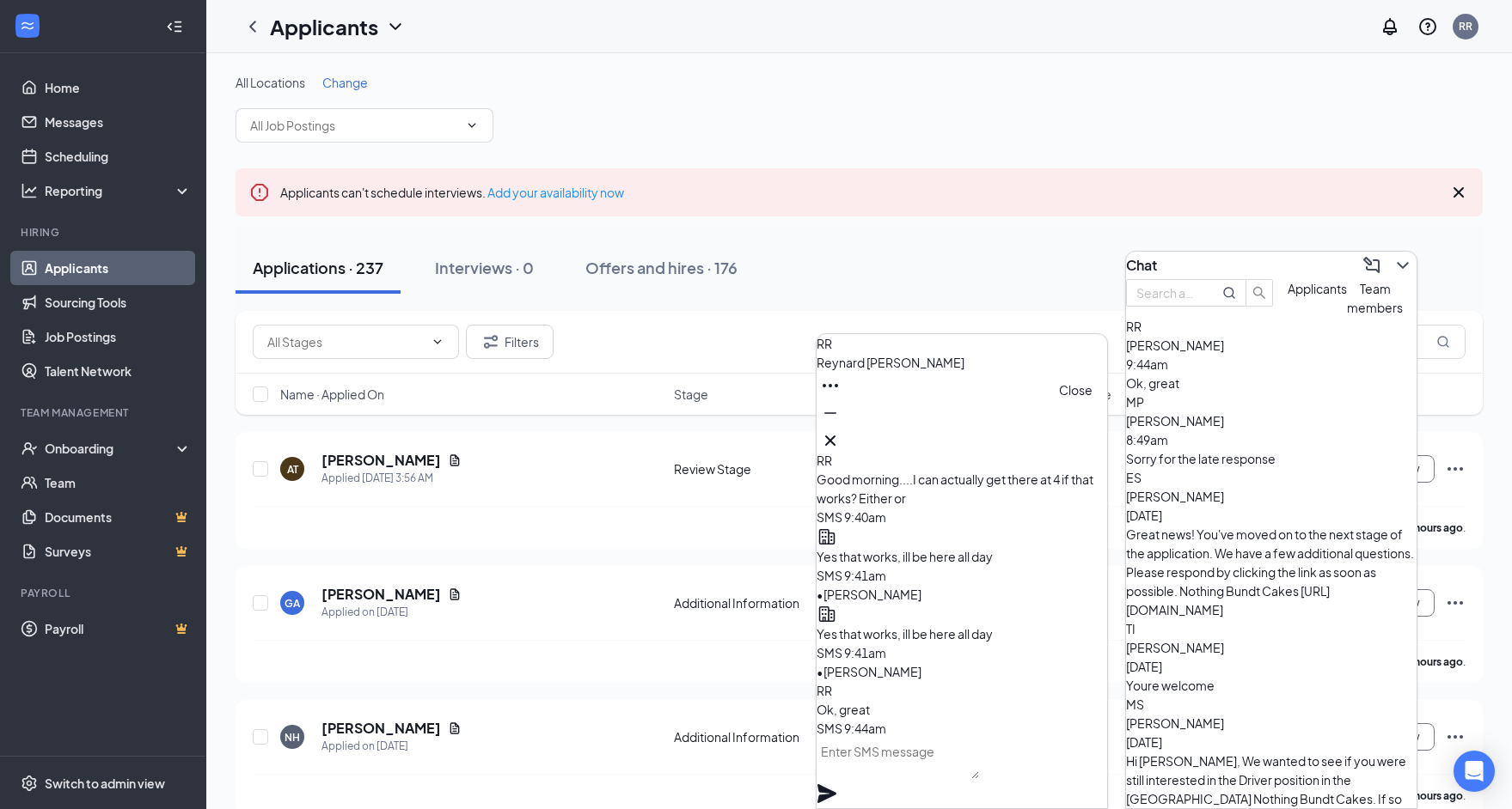
click at [841, 432] on icon "Cross" at bounding box center [830, 440] width 21 height 21
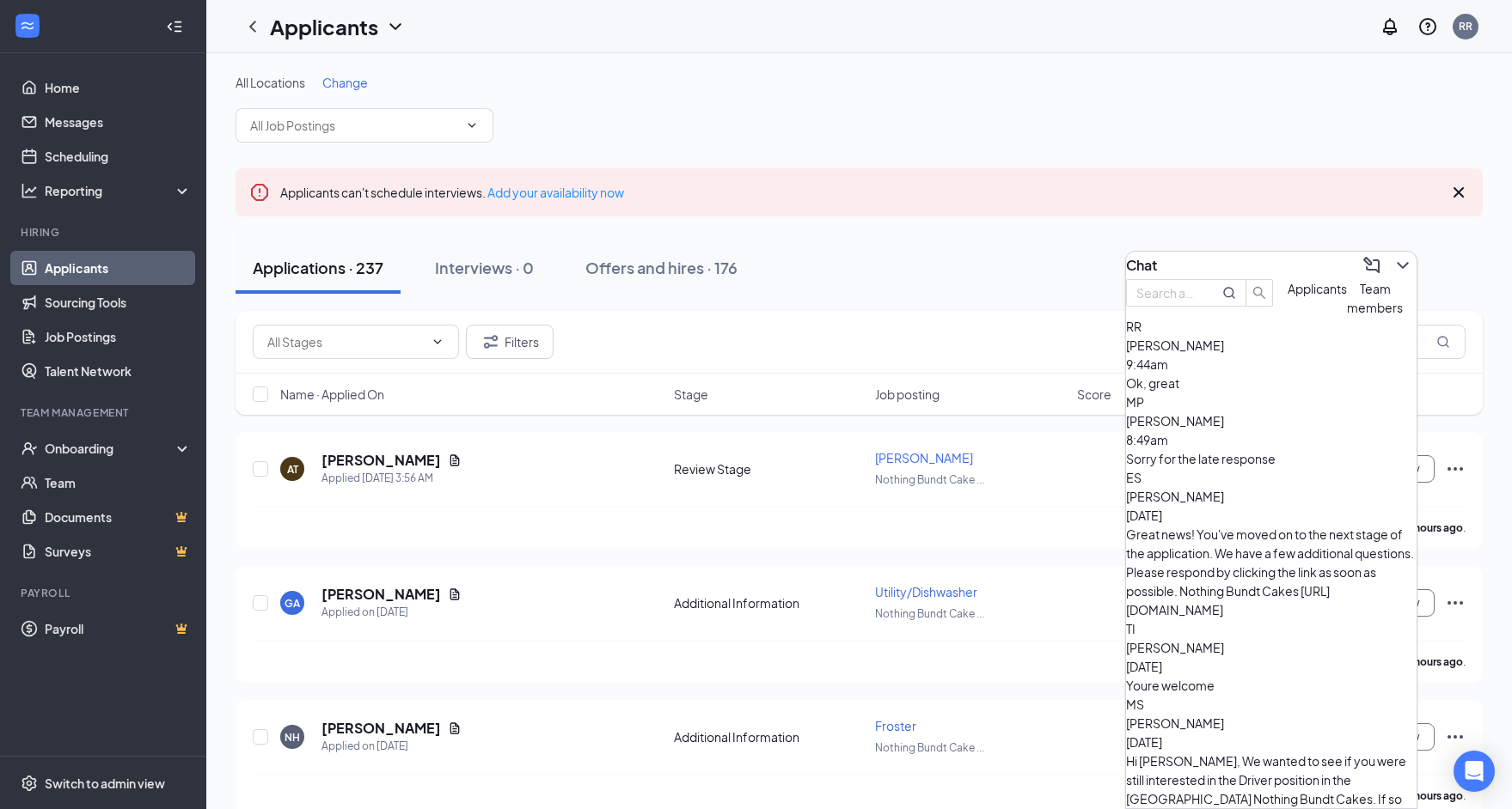
click at [1226, 265] on div "Chat" at bounding box center [1270, 265] width 290 height 28
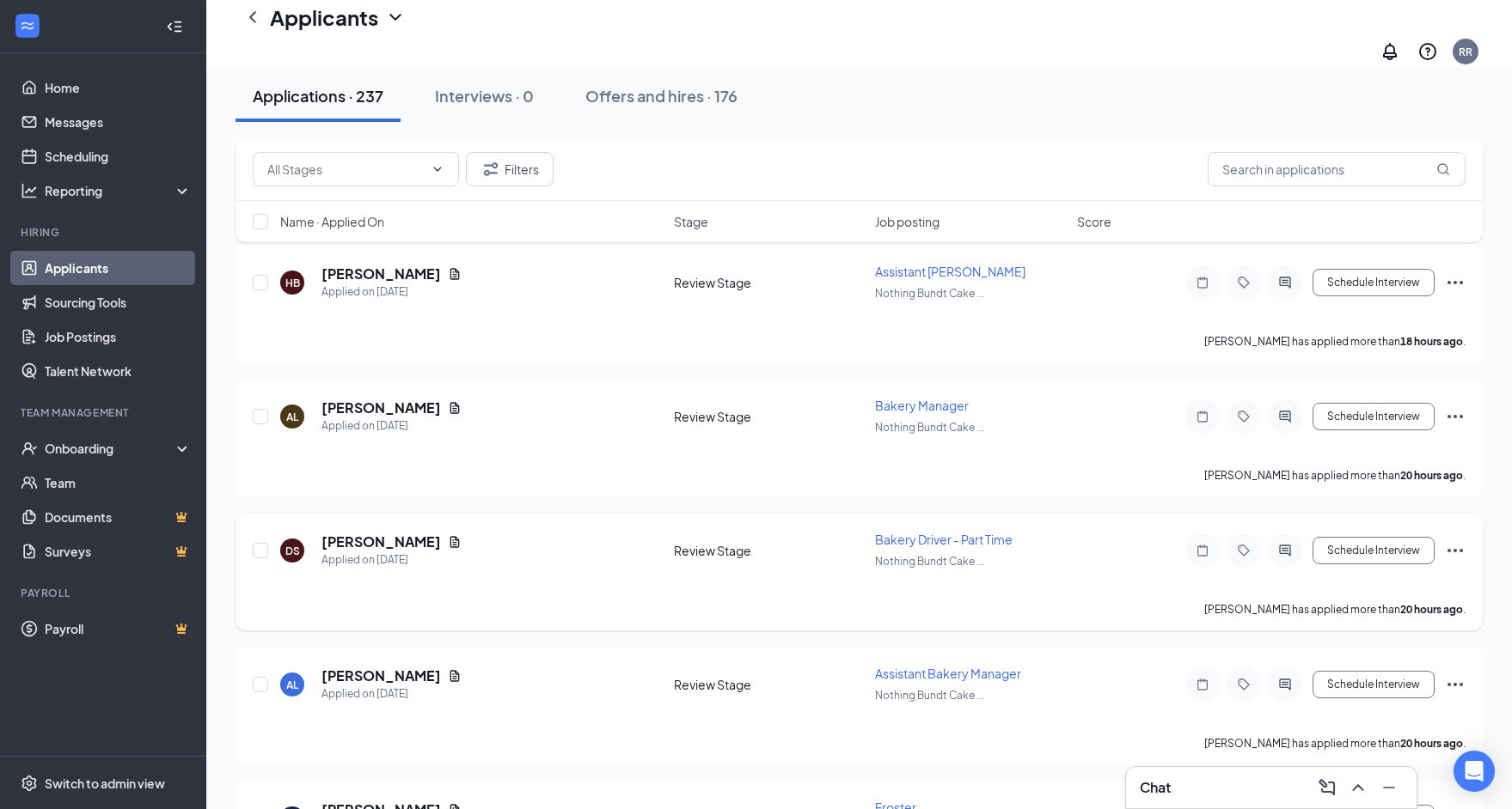
scroll to position [0, 0]
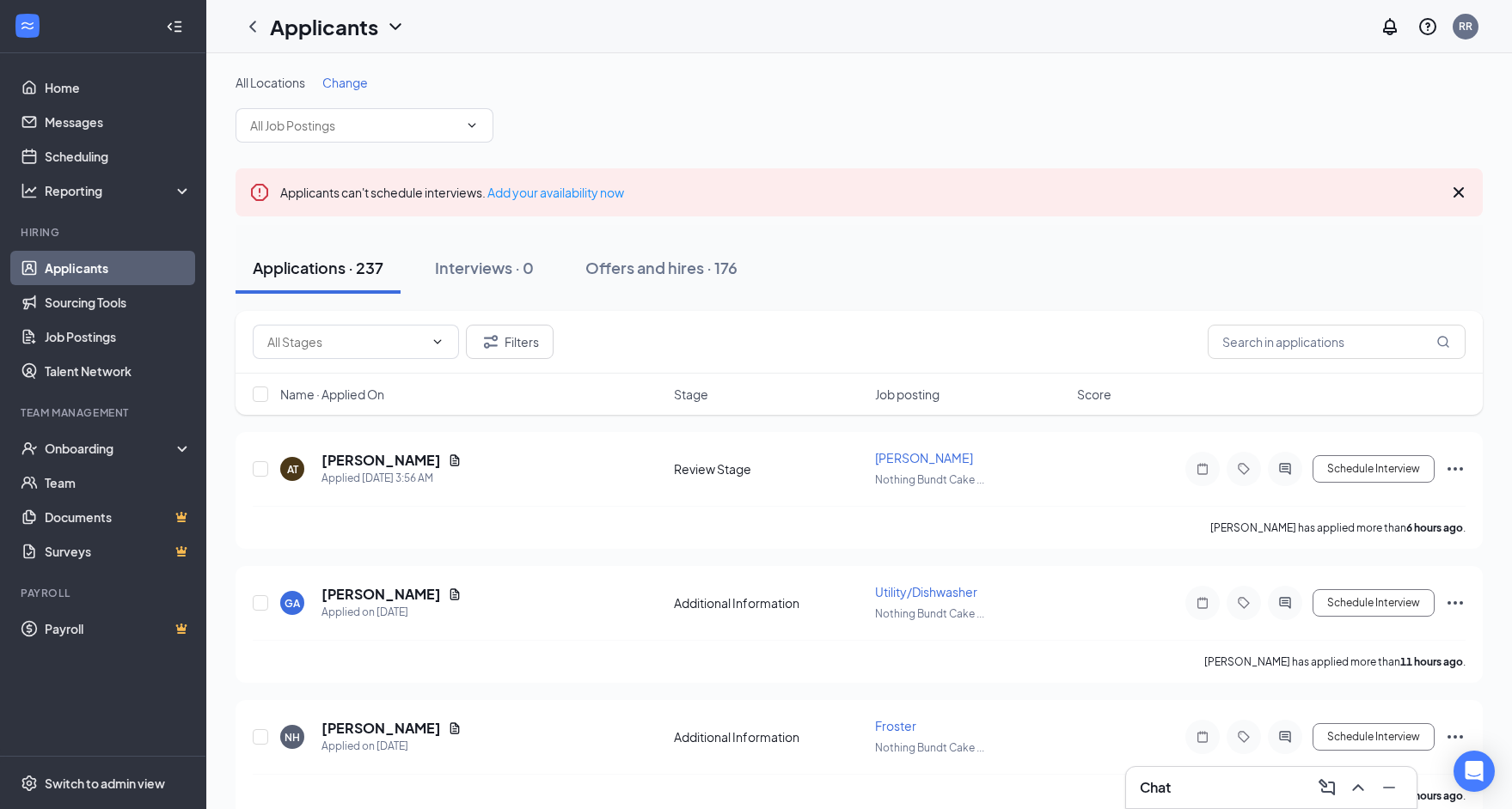
click at [1213, 778] on div "Chat" at bounding box center [1271, 787] width 263 height 28
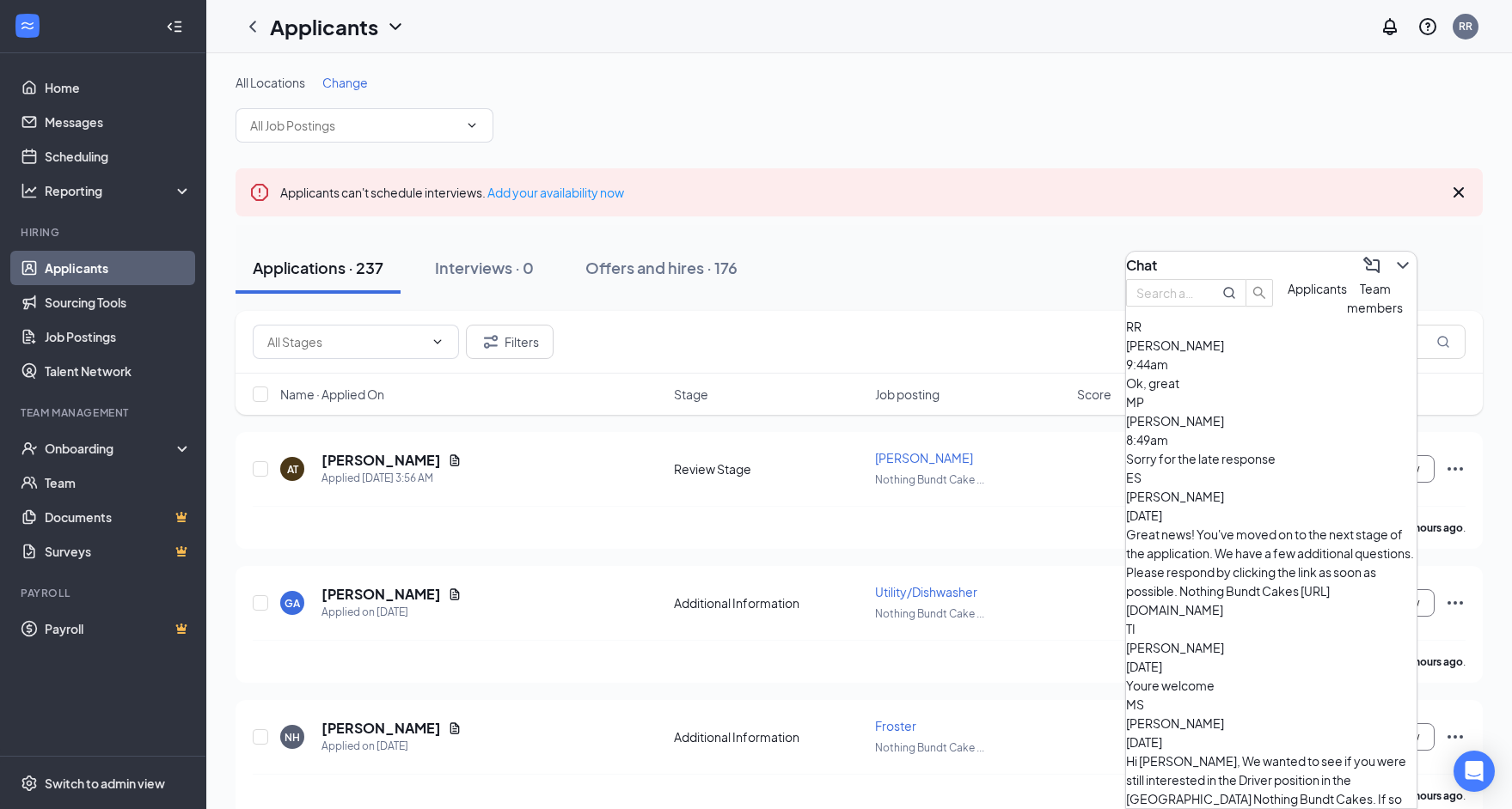
click at [1264, 262] on div "Chat" at bounding box center [1270, 265] width 290 height 28
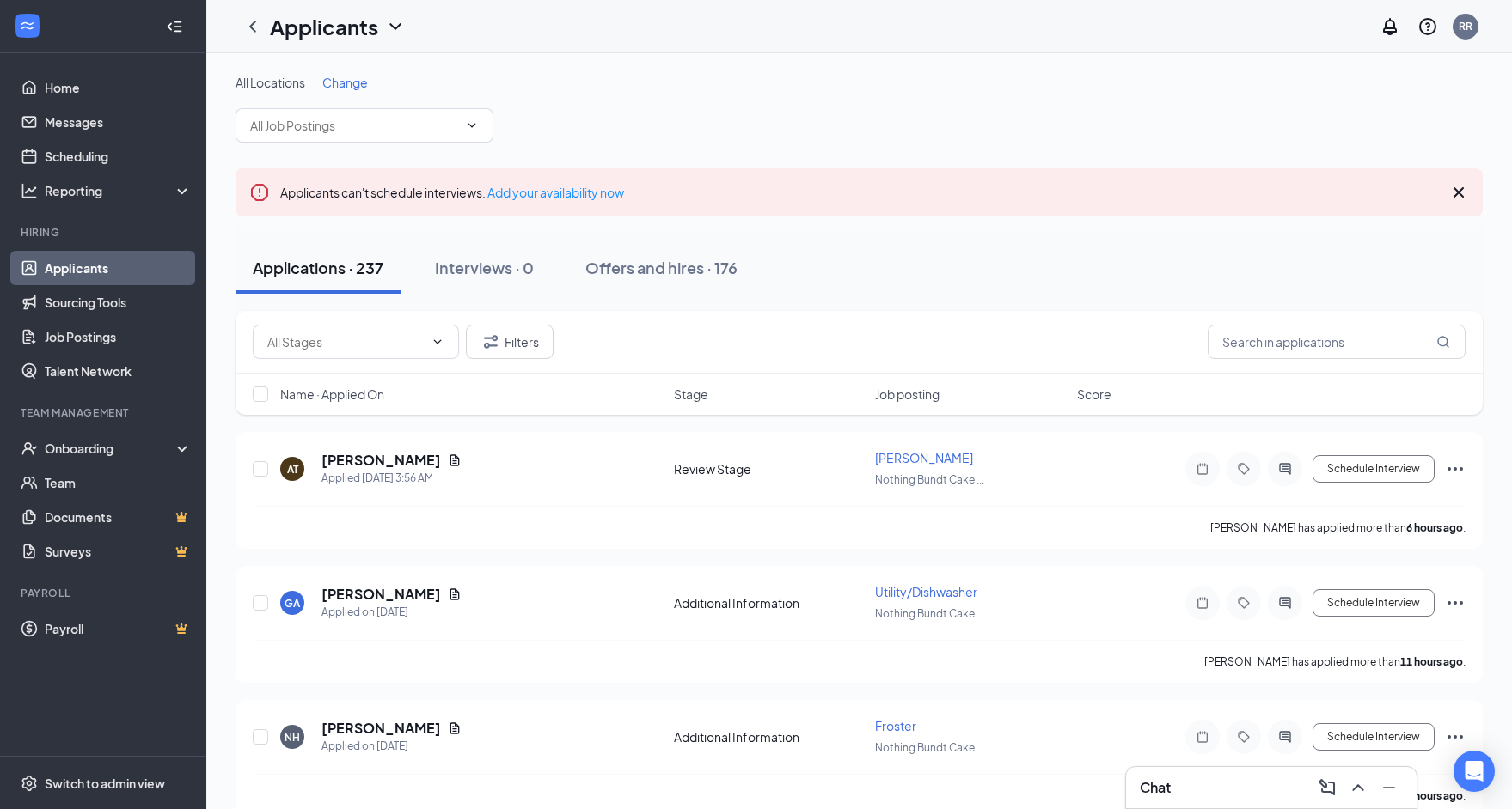
click at [1459, 188] on icon "Cross" at bounding box center [1458, 192] width 21 height 21
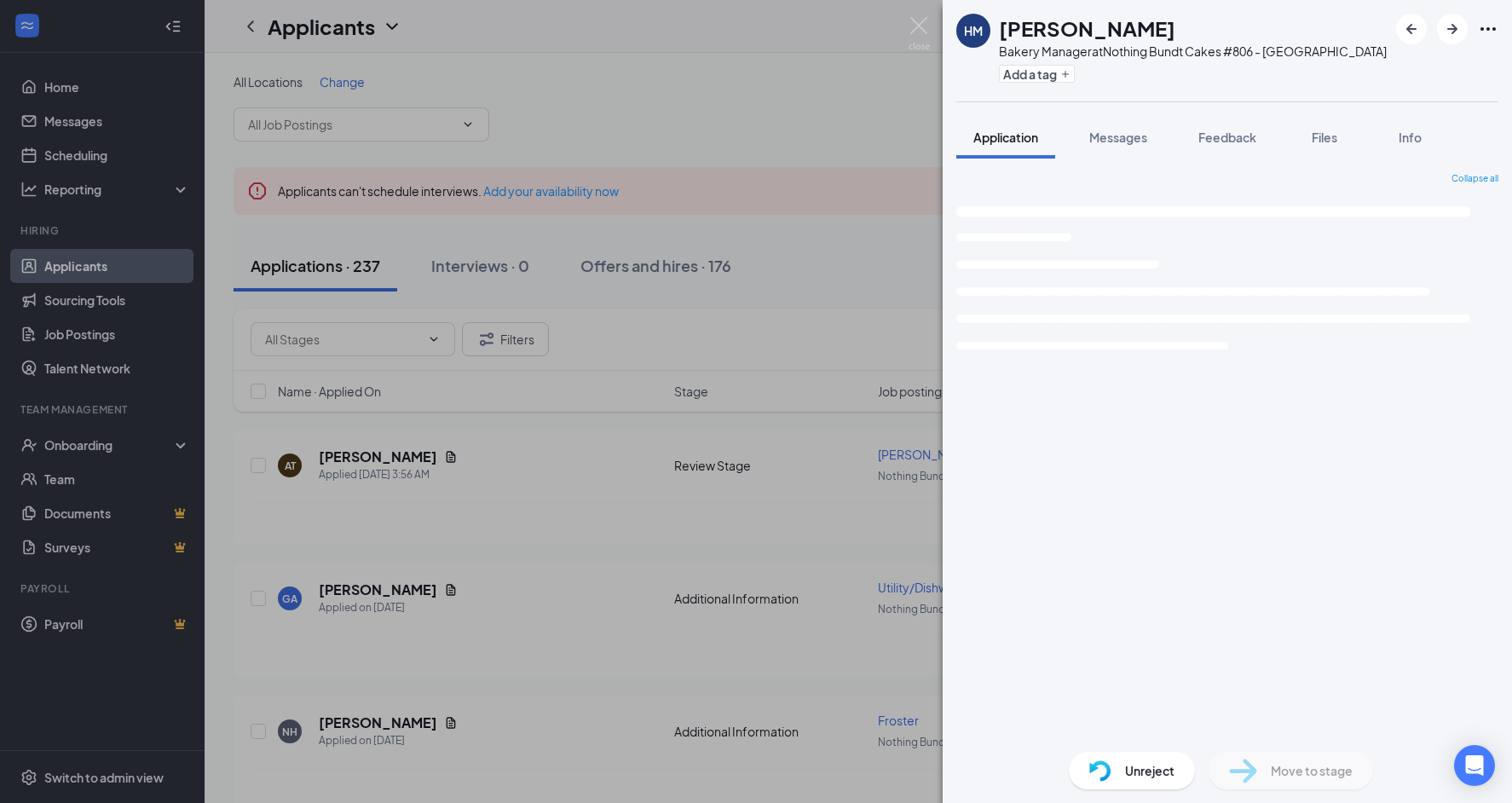
click at [917, 18] on img at bounding box center [919, 33] width 21 height 33
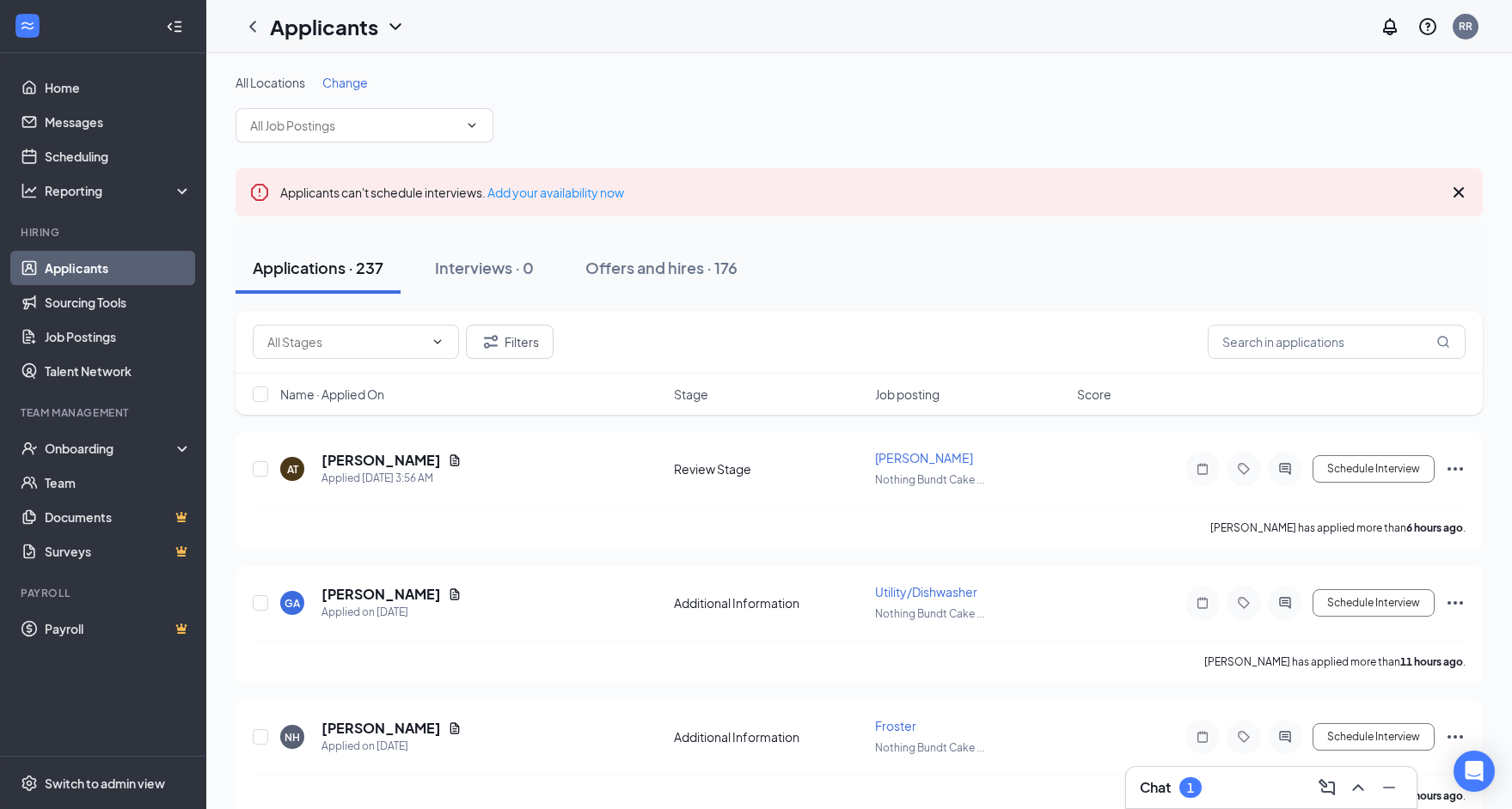
click at [1212, 793] on div "Chat 1" at bounding box center [1271, 787] width 263 height 28
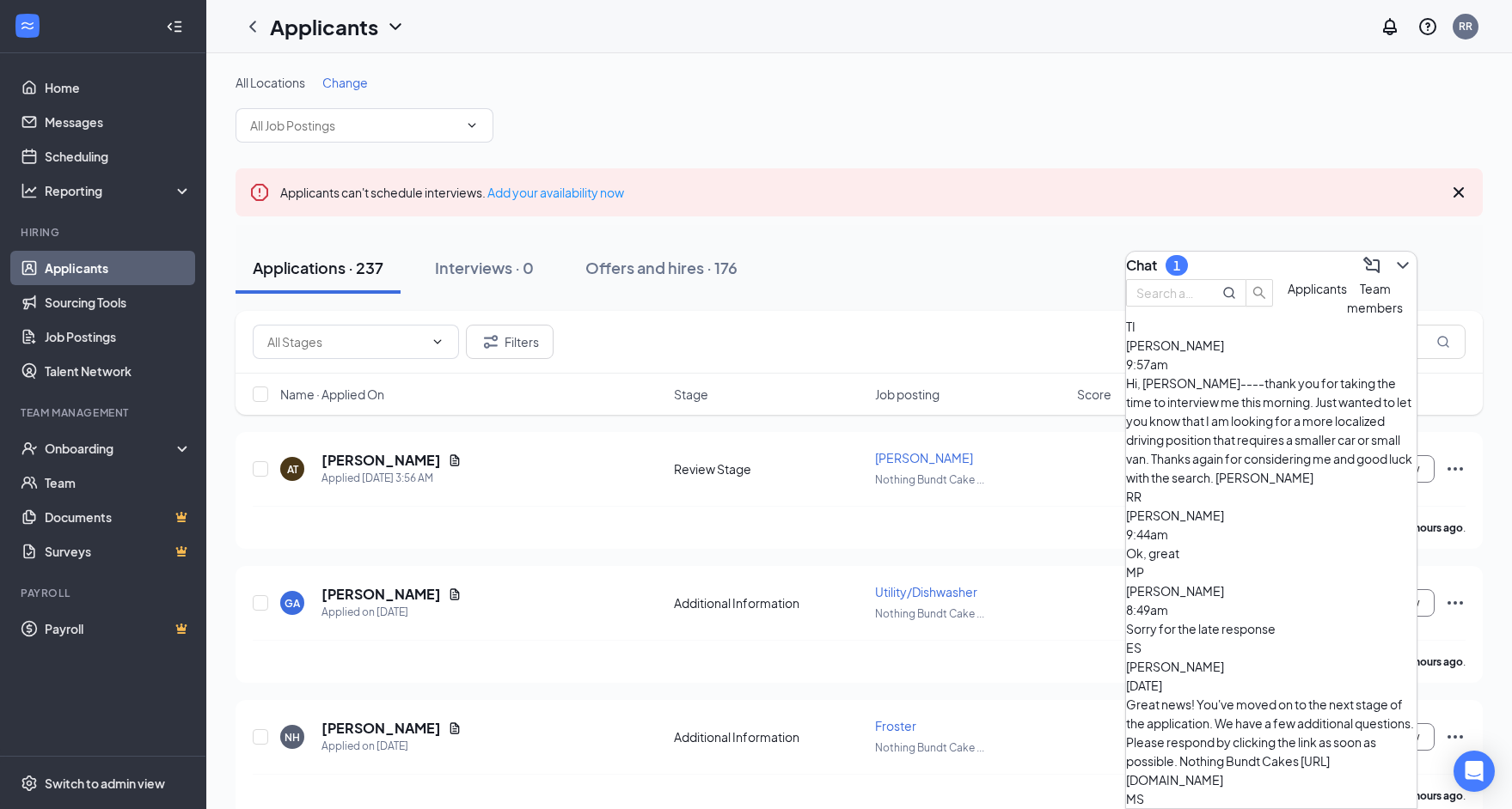
click at [1242, 415] on div "Hi, [PERSON_NAME]----thank you for taking the time to interview me this morning…" at bounding box center [1270, 430] width 290 height 113
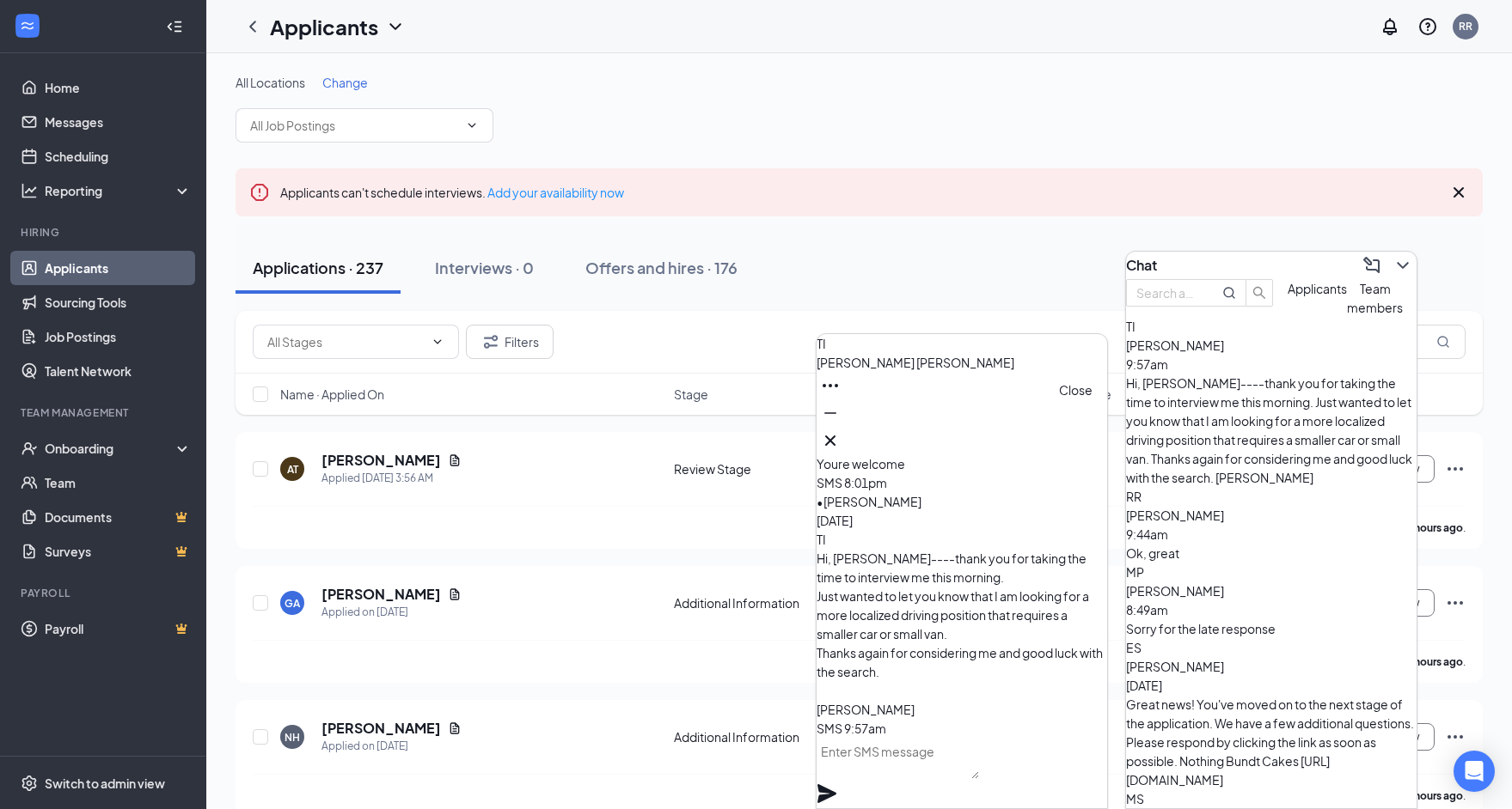
click at [841, 434] on icon "Cross" at bounding box center [830, 440] width 21 height 21
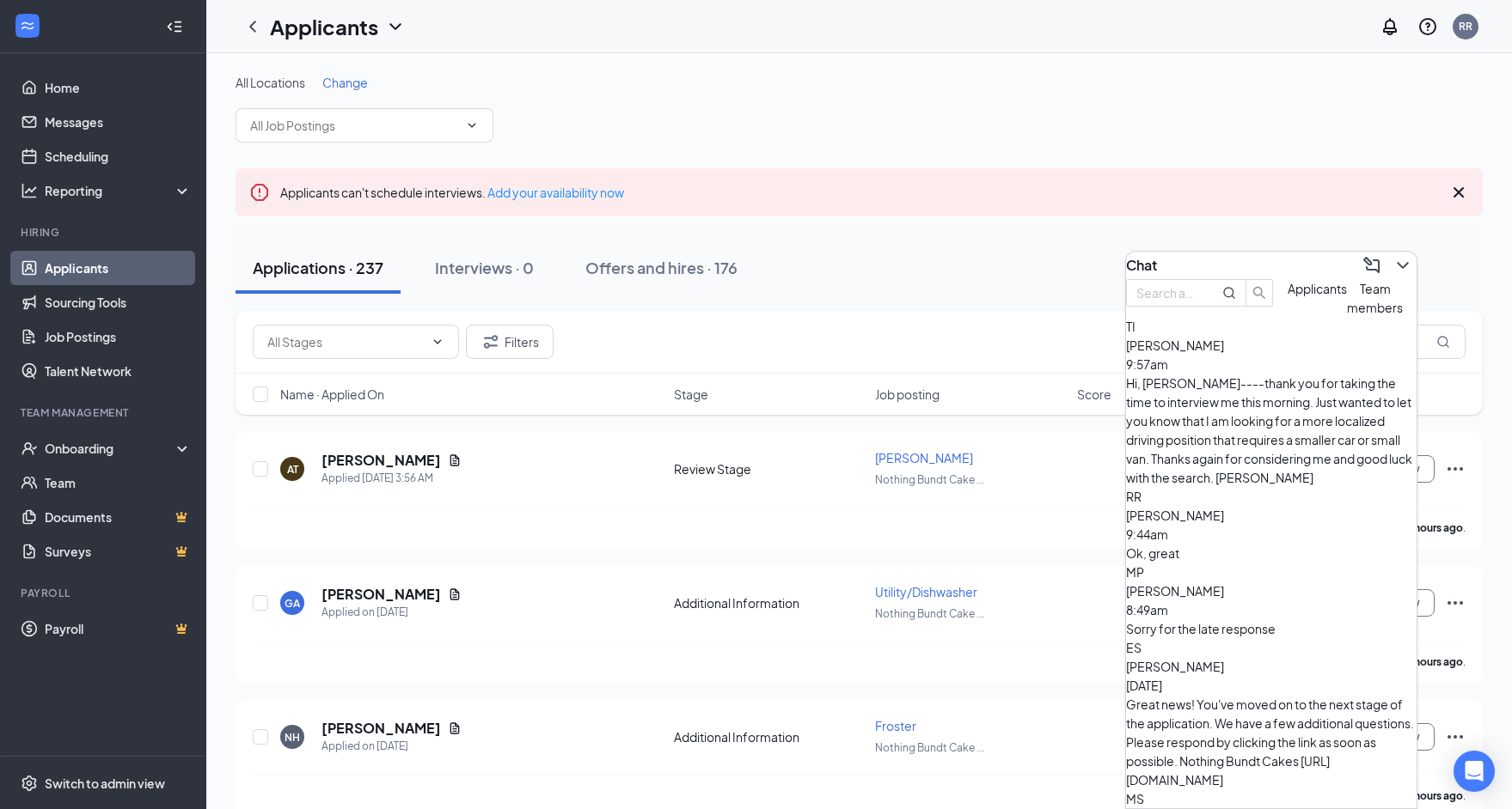
click at [1207, 259] on div "Chat" at bounding box center [1270, 265] width 290 height 28
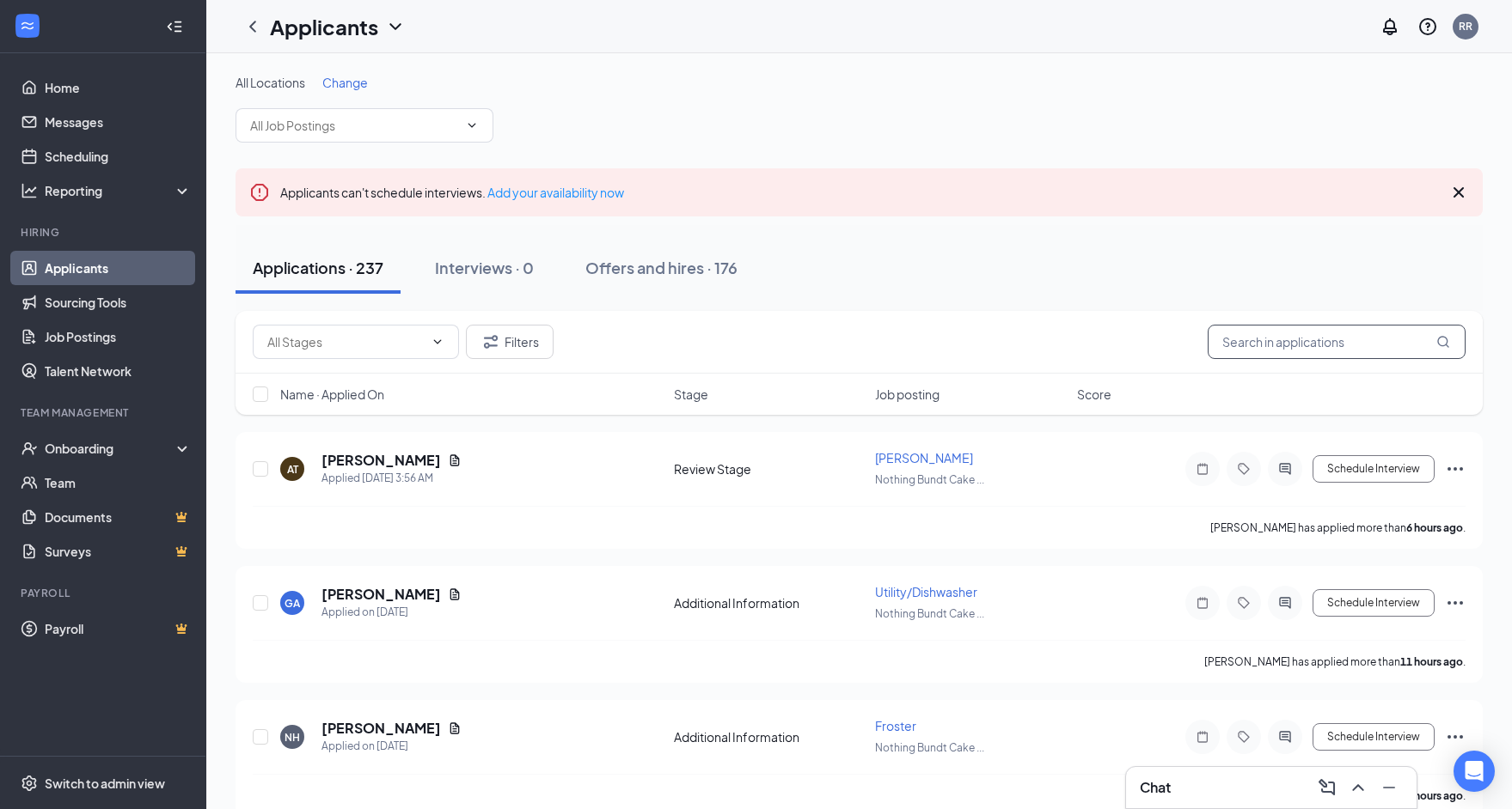
click at [1269, 346] on input "text" at bounding box center [1336, 342] width 258 height 34
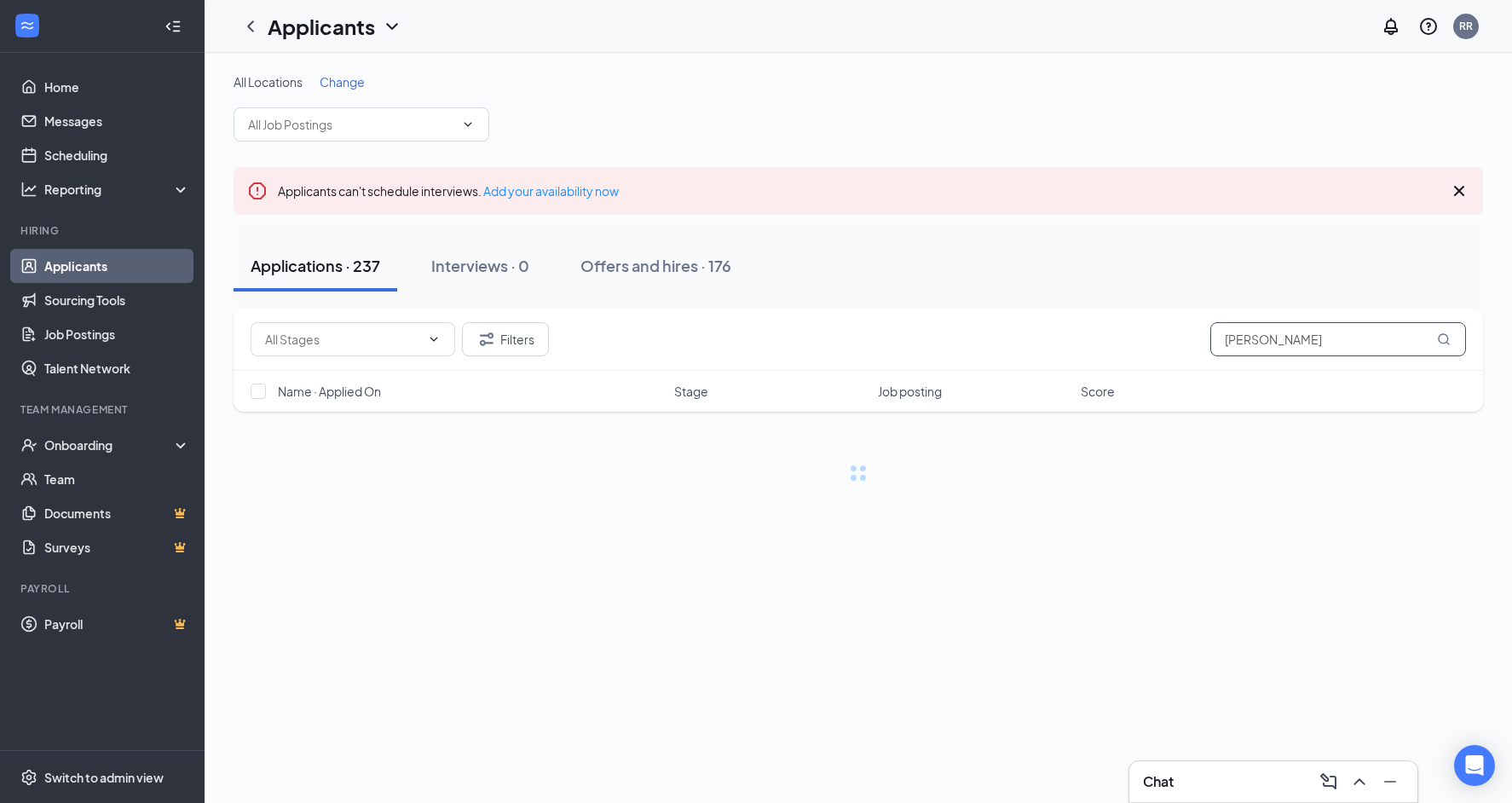
type input "[PERSON_NAME]"
click at [1203, 769] on div "Chat" at bounding box center [1273, 782] width 261 height 28
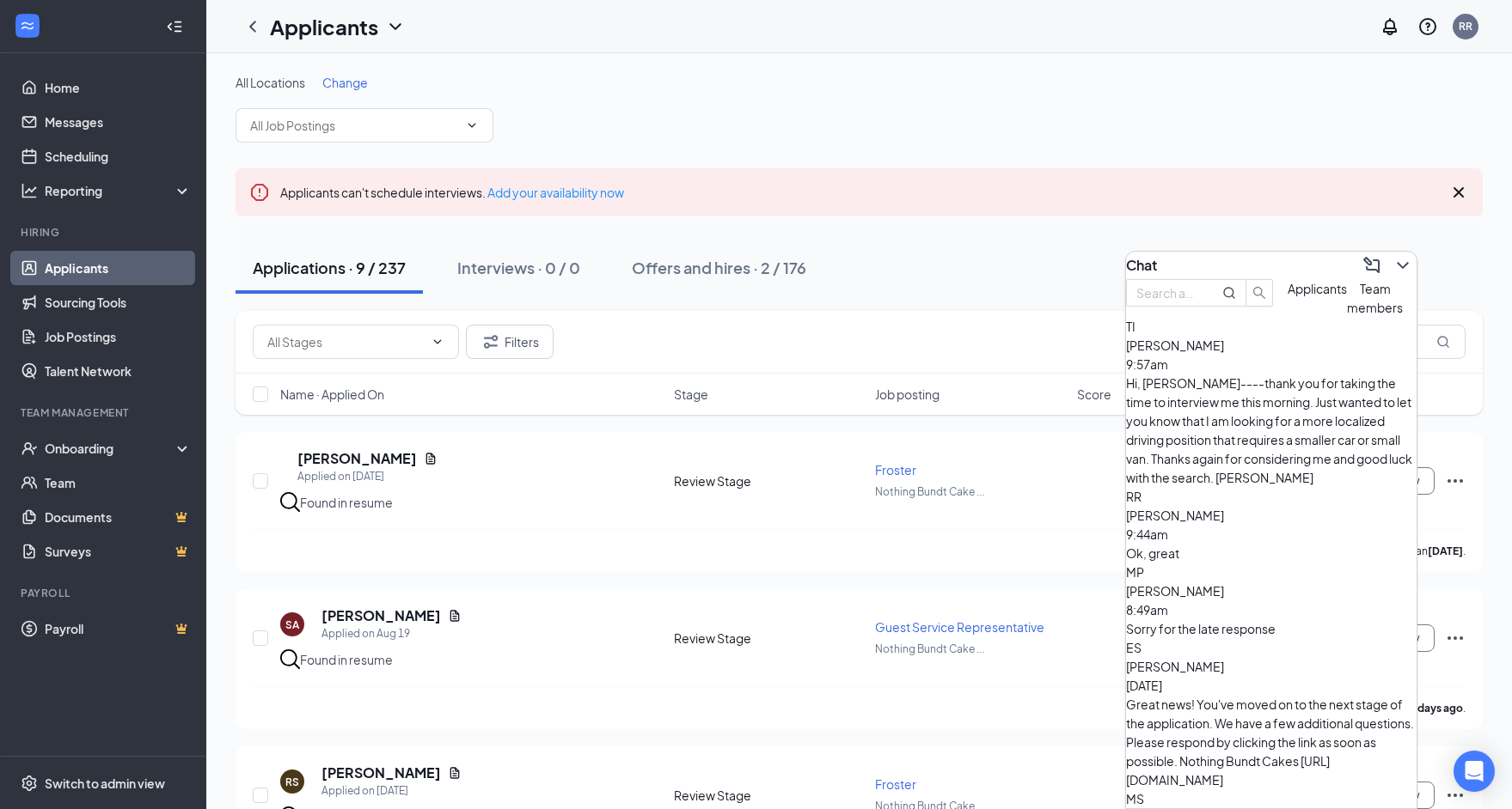
click at [1274, 260] on div "Chat" at bounding box center [1270, 265] width 290 height 28
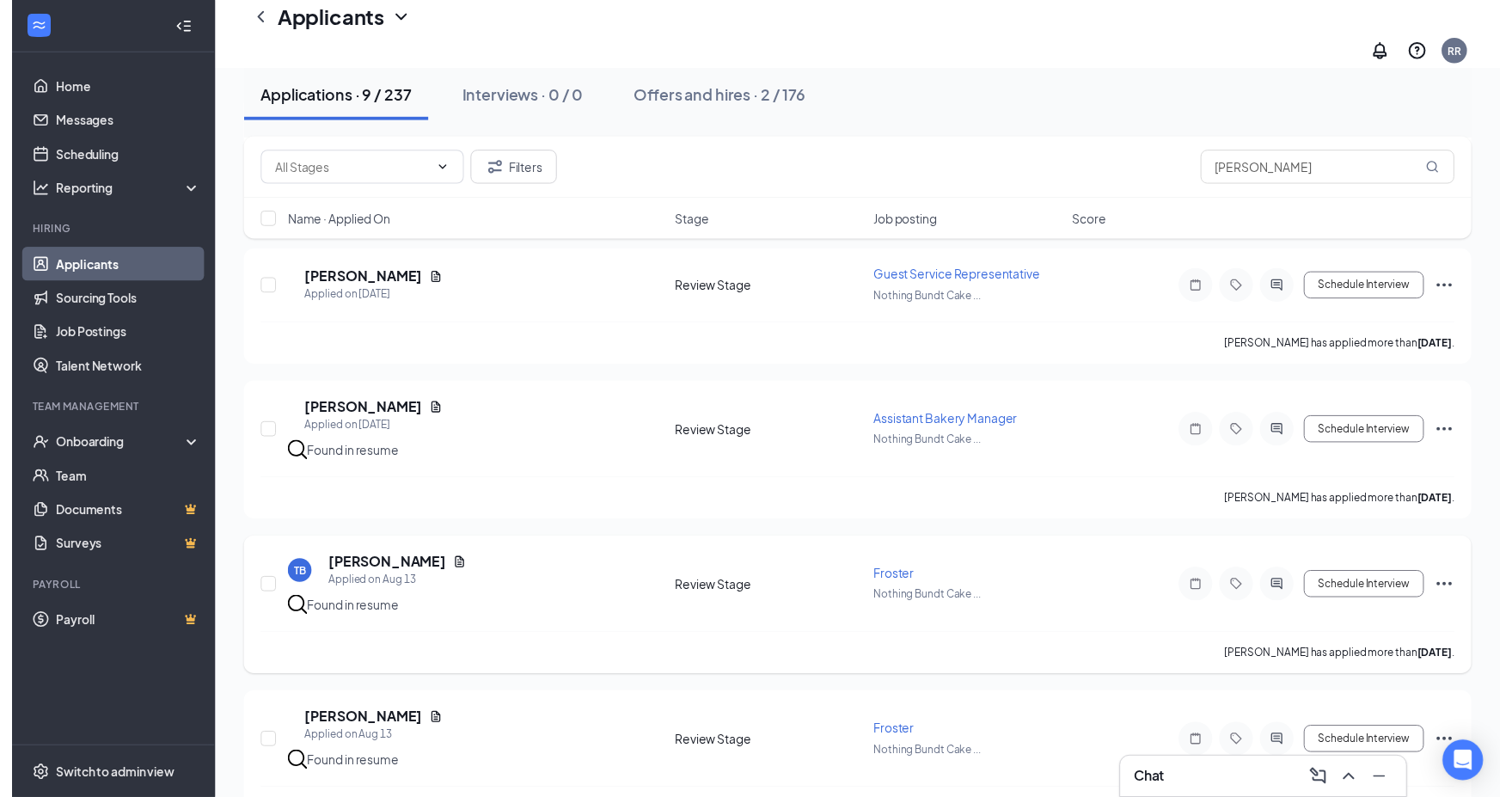
scroll to position [978, 0]
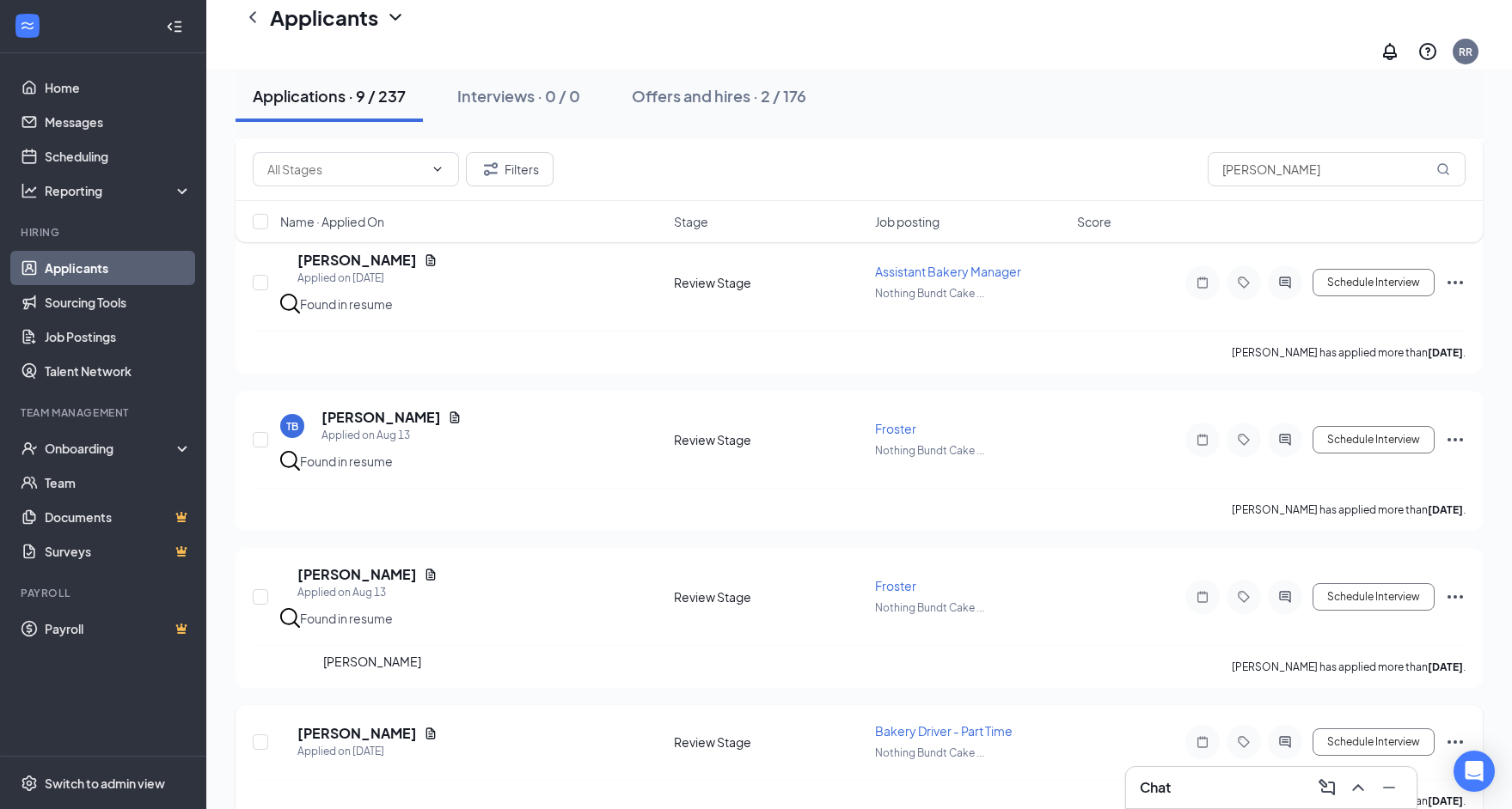
click at [357, 725] on h5 "[PERSON_NAME]" at bounding box center [357, 734] width 119 height 19
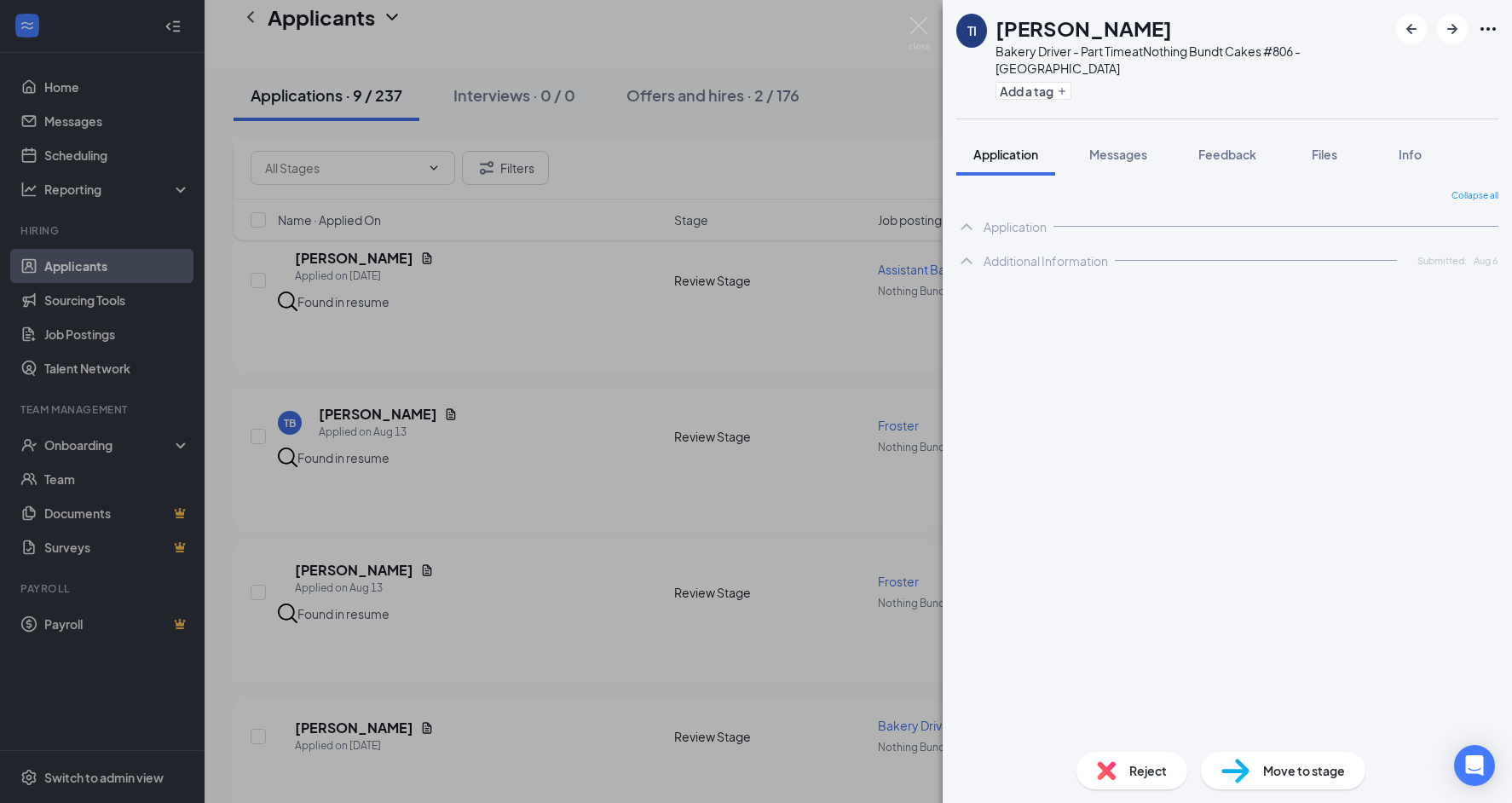
click at [1139, 775] on span "Reject" at bounding box center [1148, 770] width 37 height 19
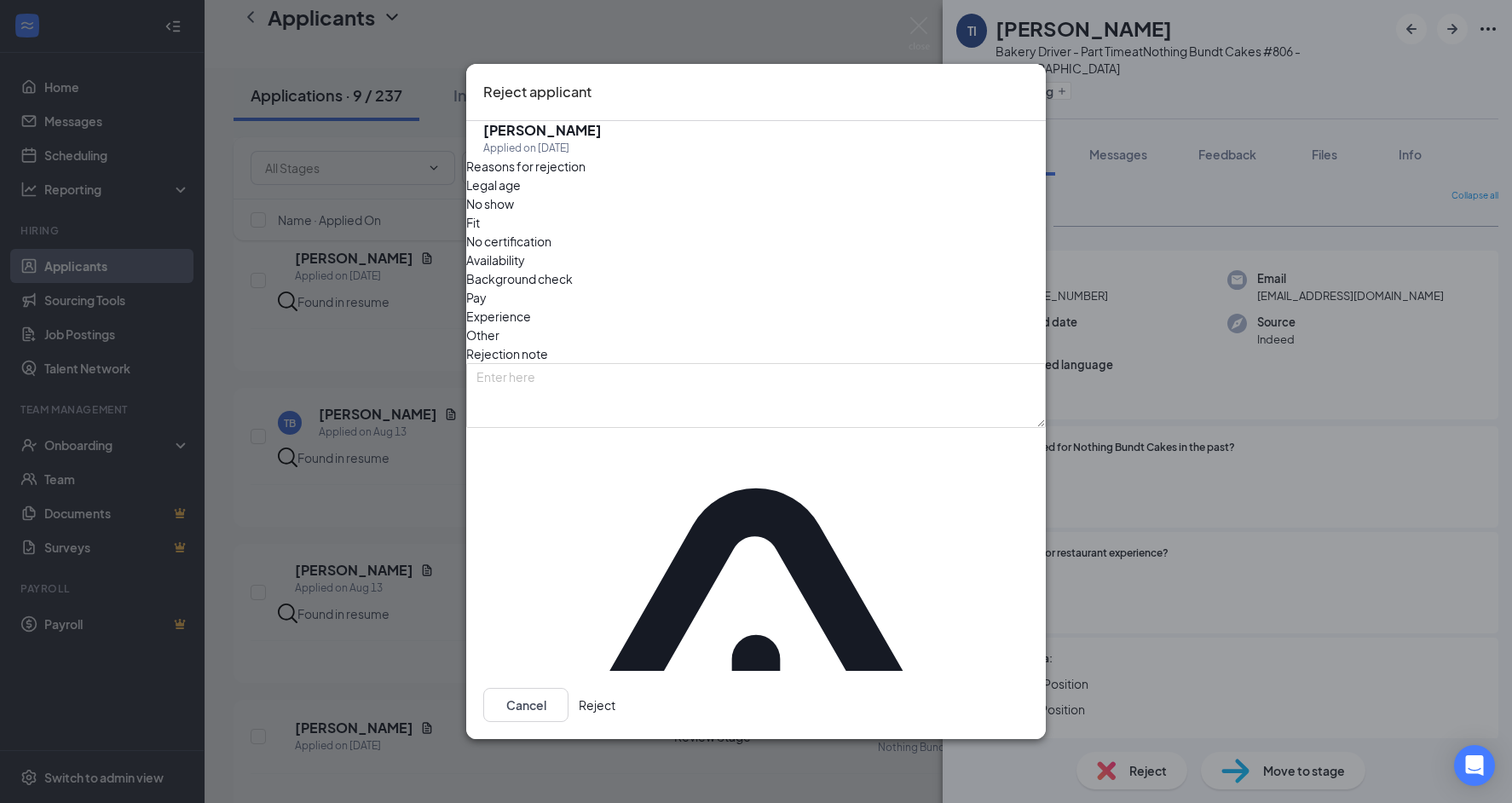
click at [616, 688] on button "Reject" at bounding box center [597, 705] width 37 height 34
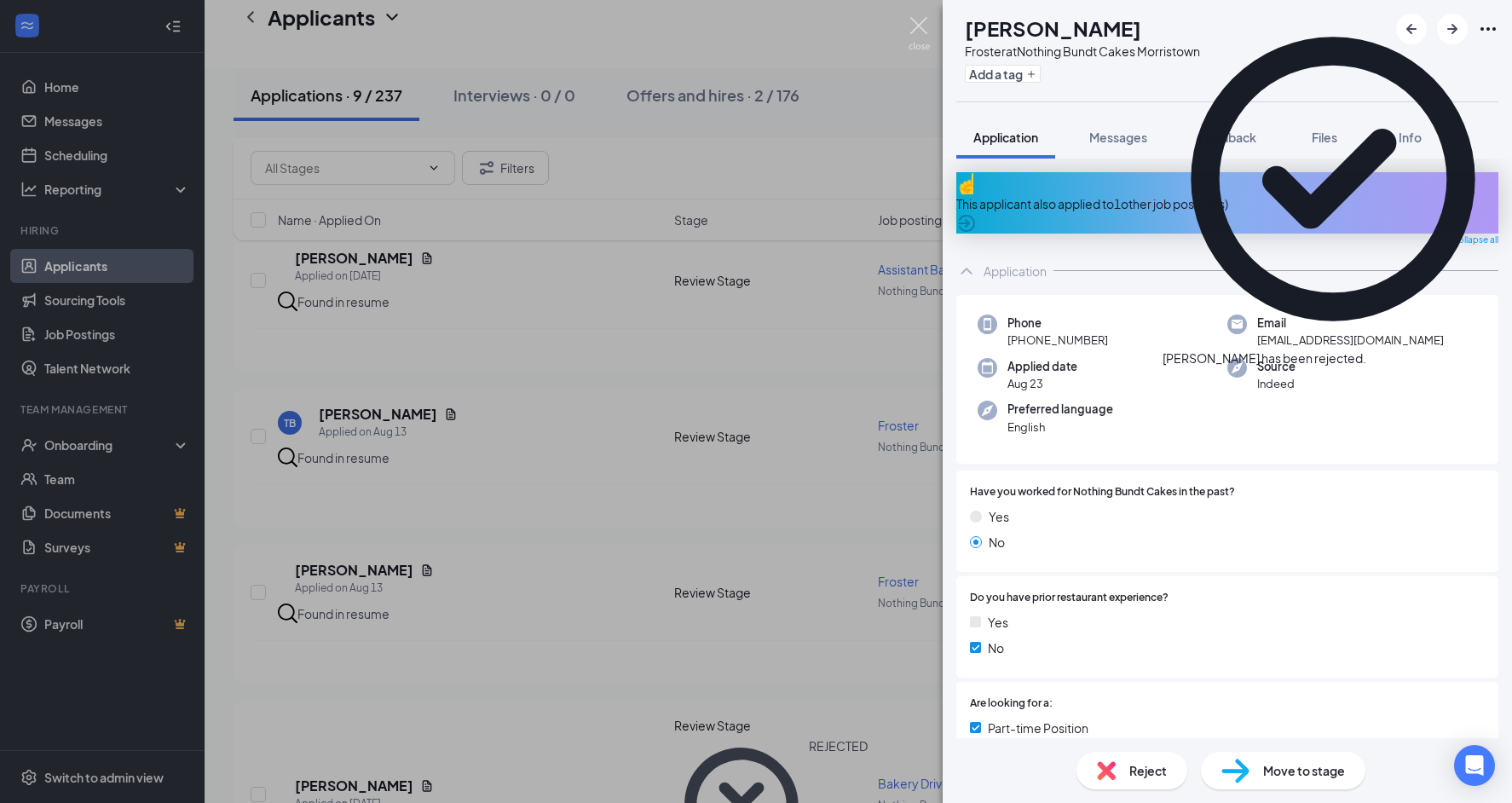
click at [921, 26] on img at bounding box center [919, 33] width 21 height 33
